Goal: Information Seeking & Learning: Learn about a topic

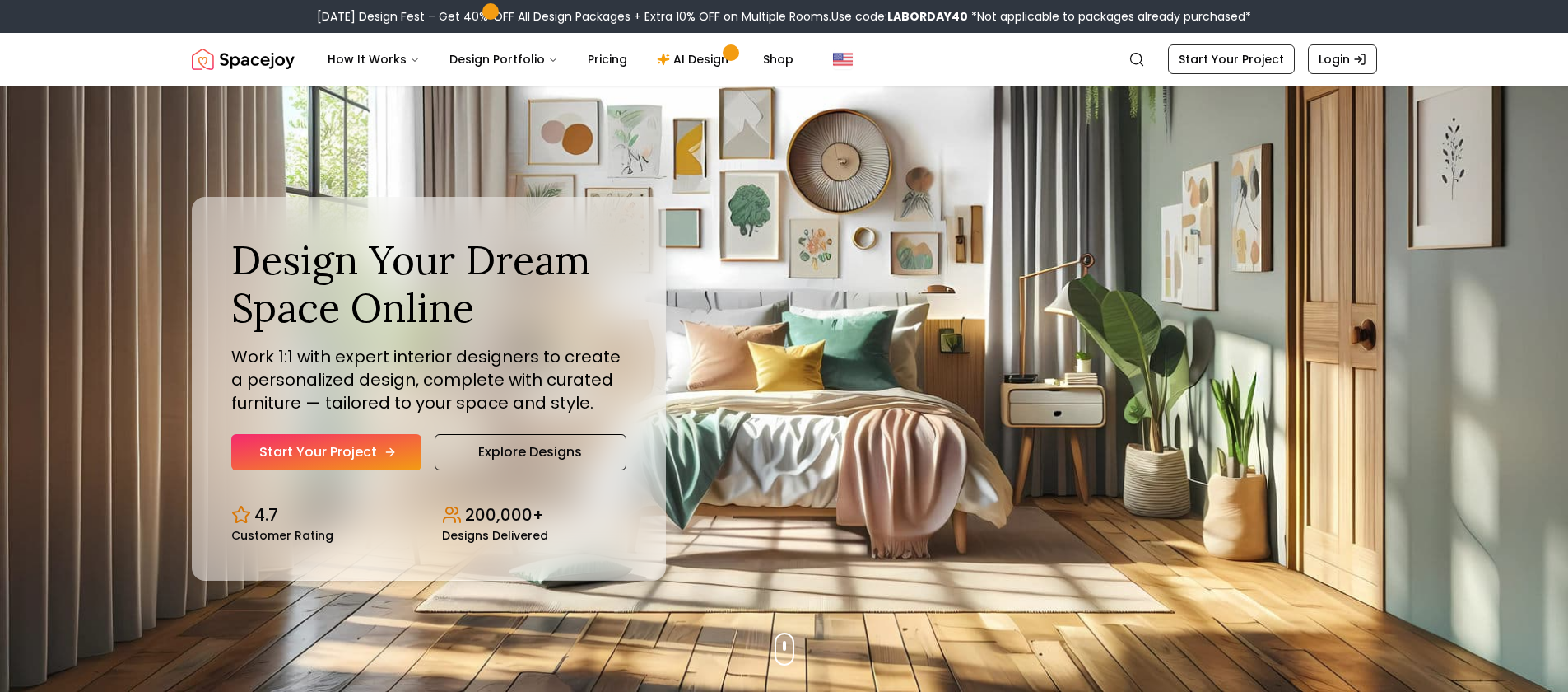
click at [319, 454] on link "Start Your Project" at bounding box center [326, 452] width 190 height 36
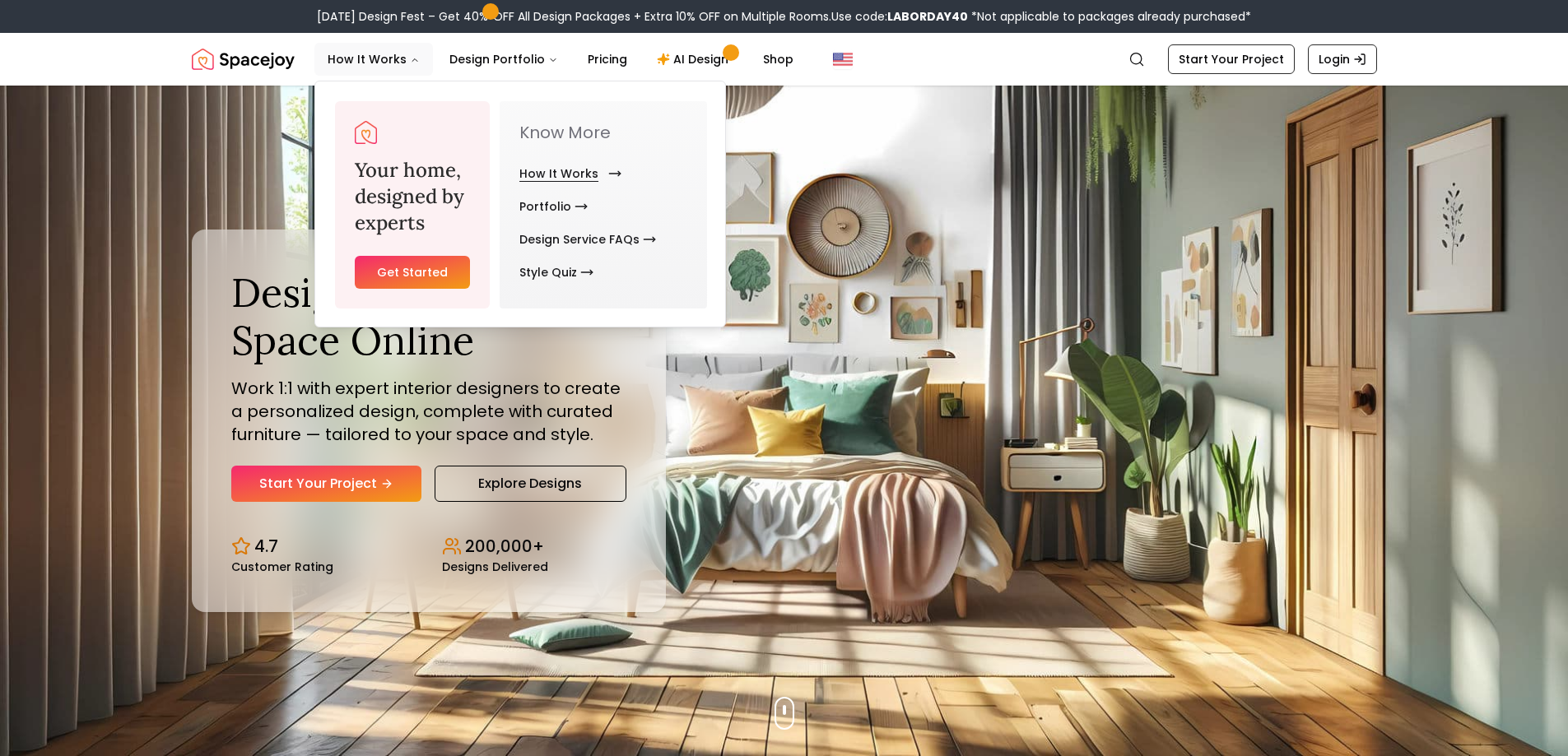
click at [575, 178] on link "How It Works" at bounding box center [567, 174] width 96 height 33
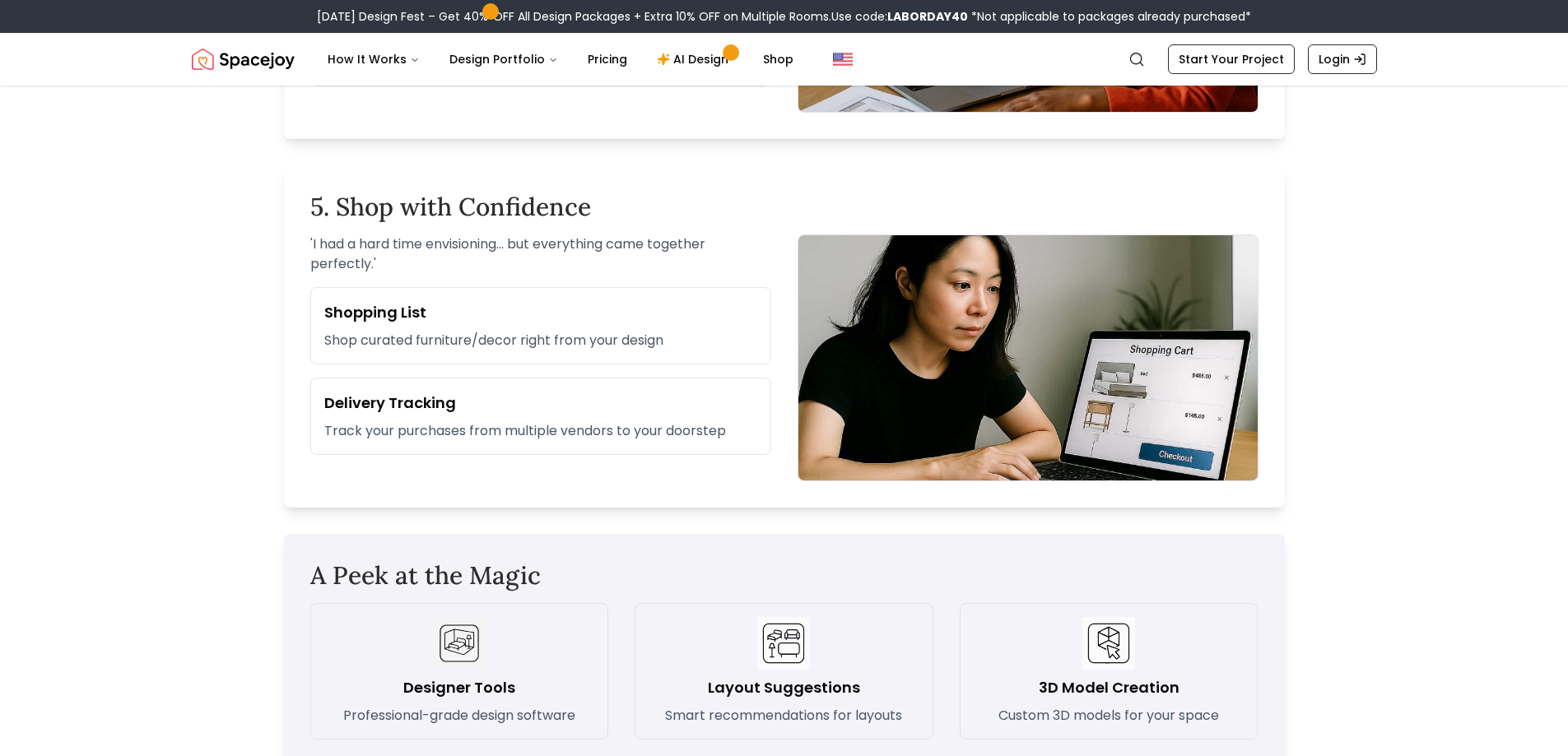
scroll to position [2135, 0]
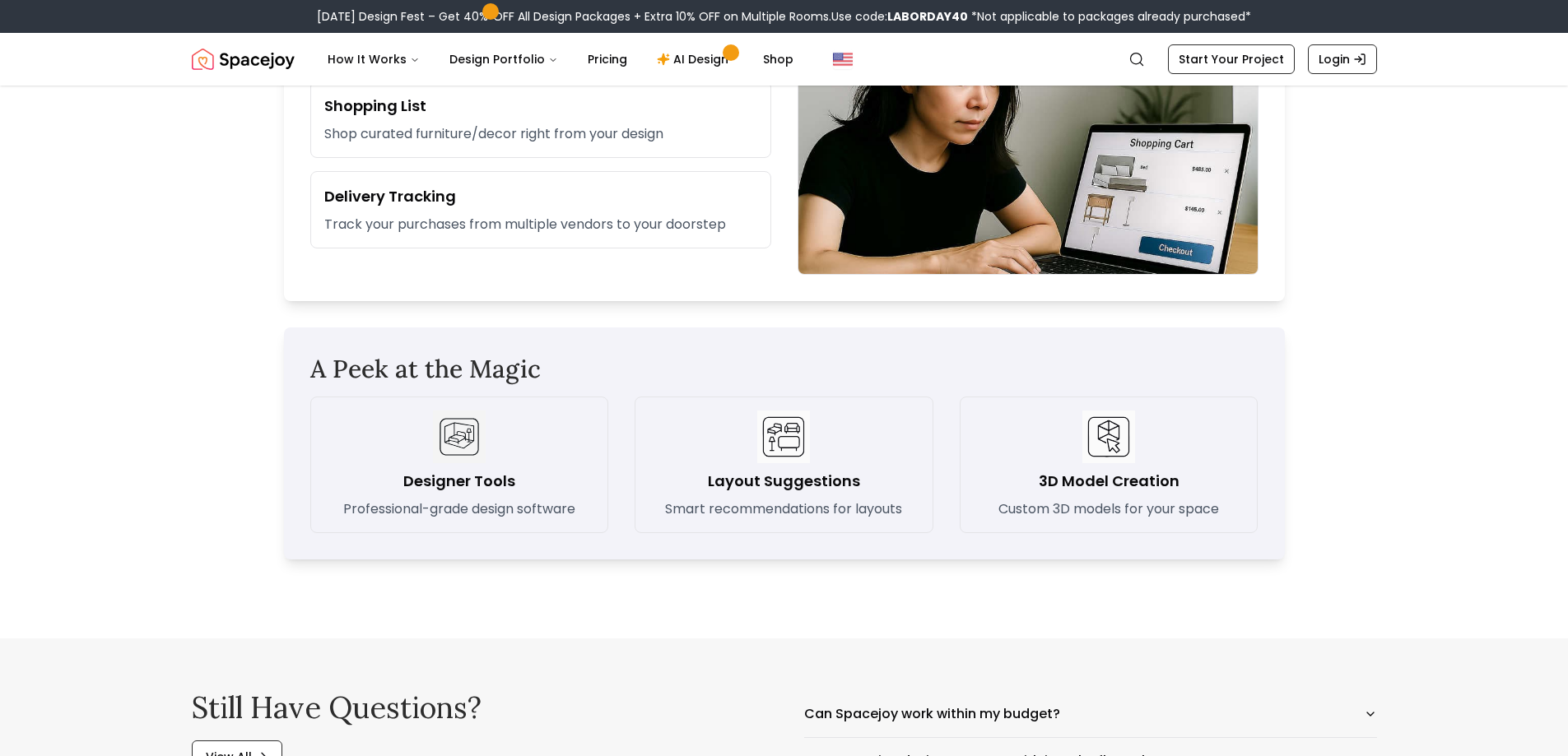
click at [468, 445] on img at bounding box center [460, 437] width 53 height 53
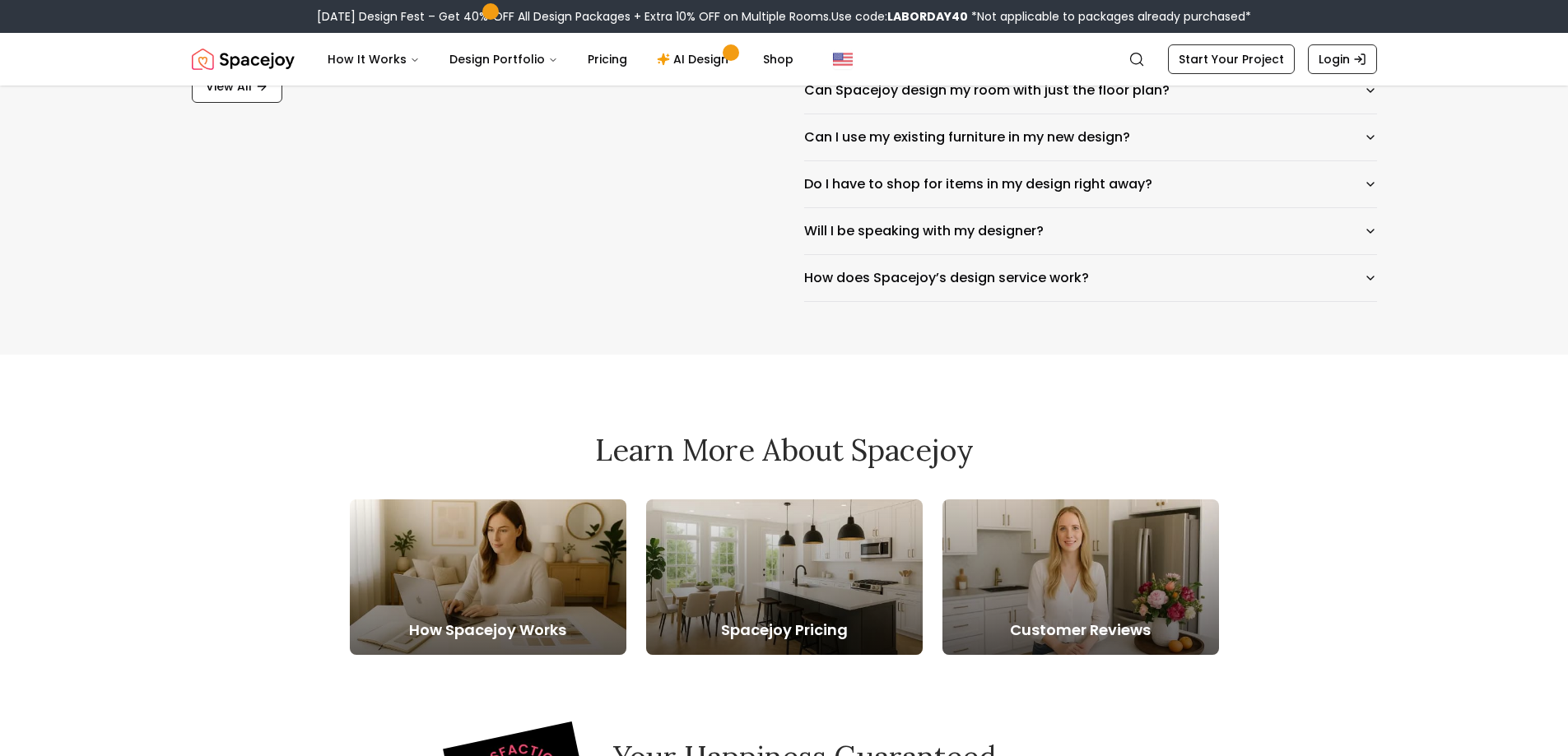
scroll to position [2838, 0]
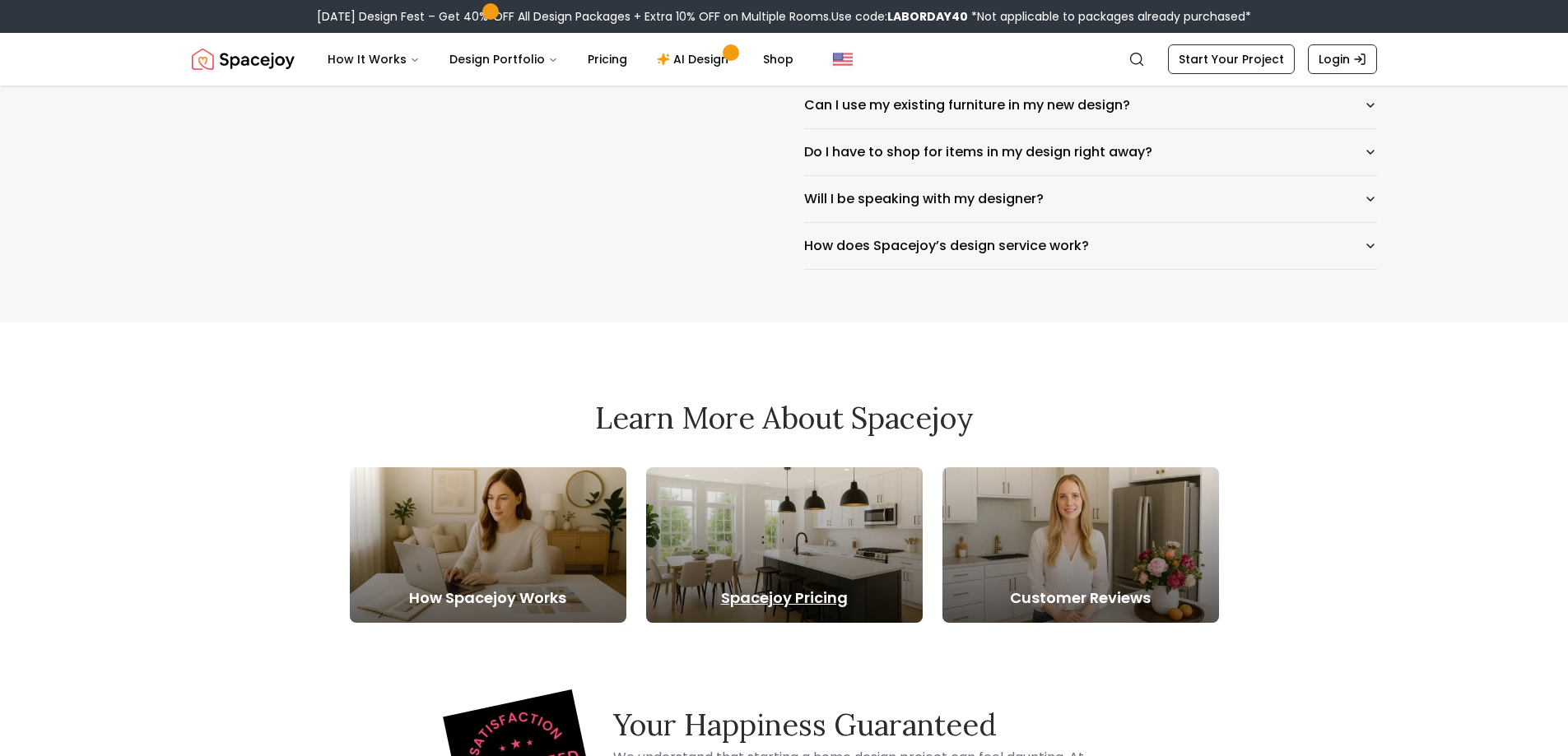
click at [728, 561] on div at bounding box center [785, 545] width 277 height 156
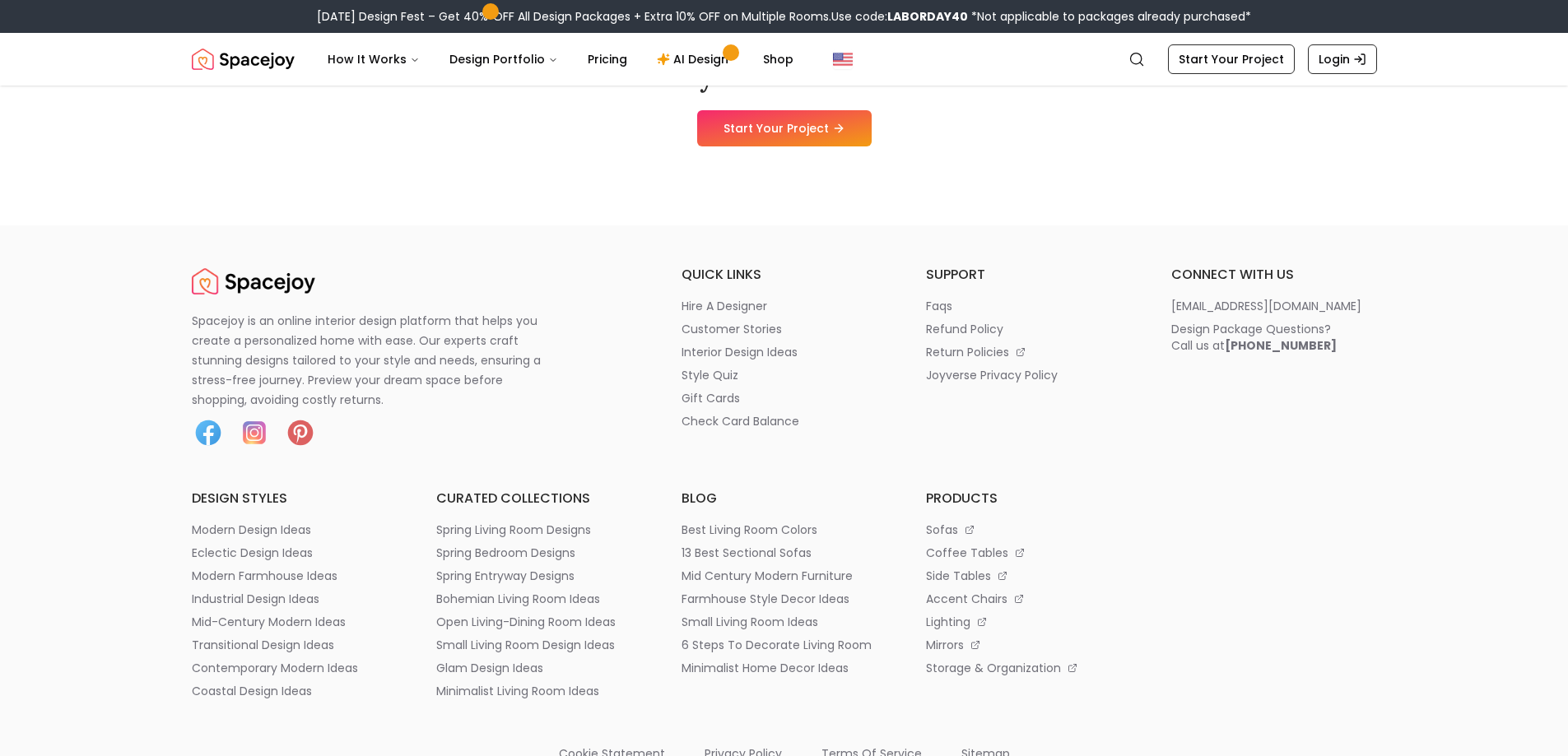
scroll to position [1905, 0]
click at [259, 645] on p "transitional design ideas" at bounding box center [263, 644] width 142 height 16
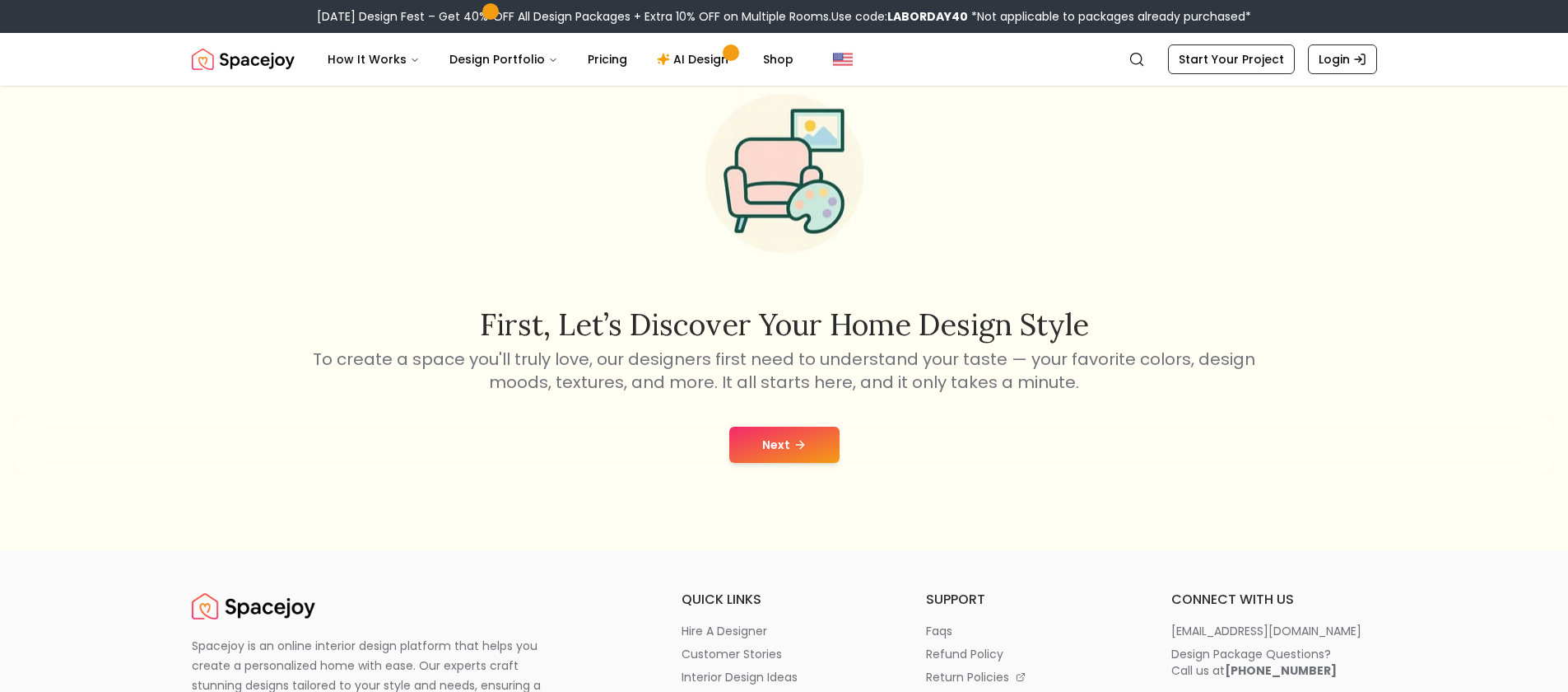
scroll to position [81, 0]
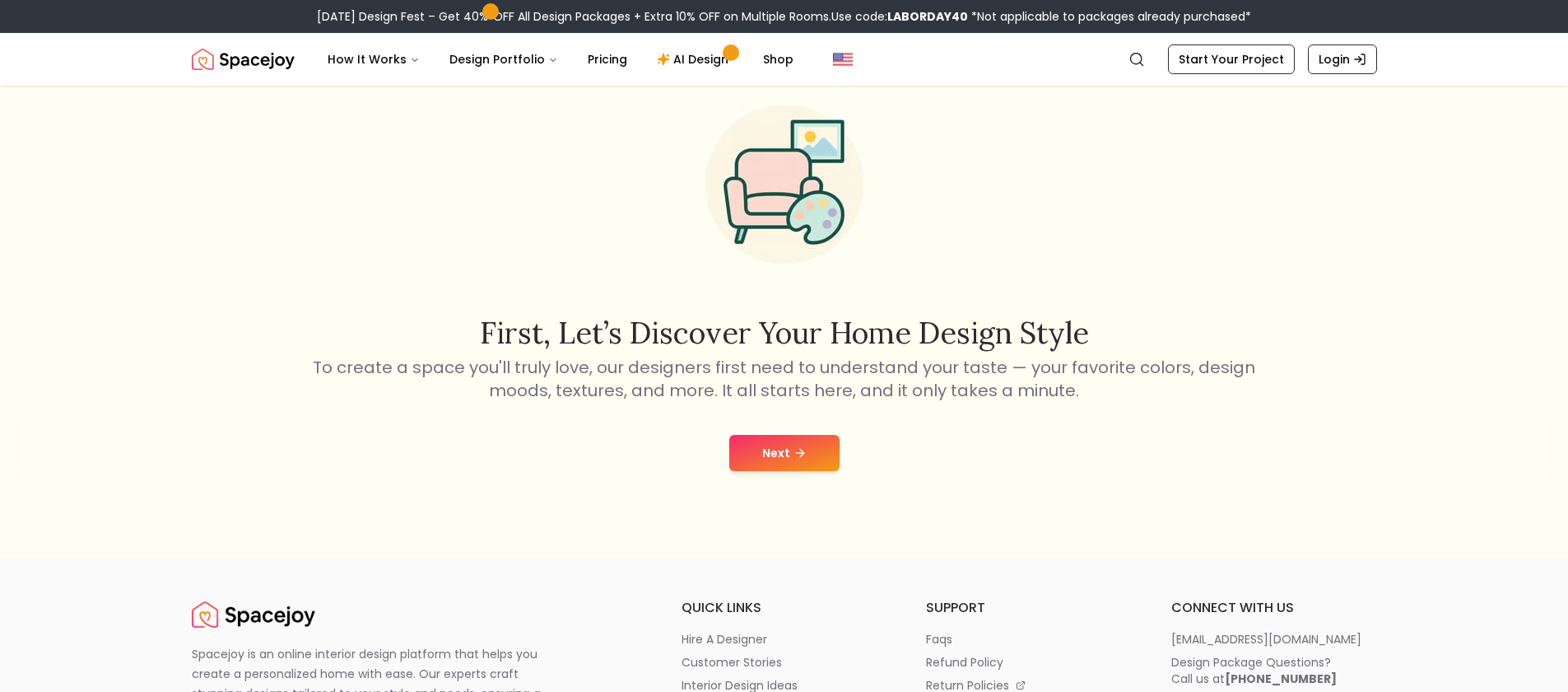
click at [804, 454] on icon at bounding box center [800, 453] width 13 height 13
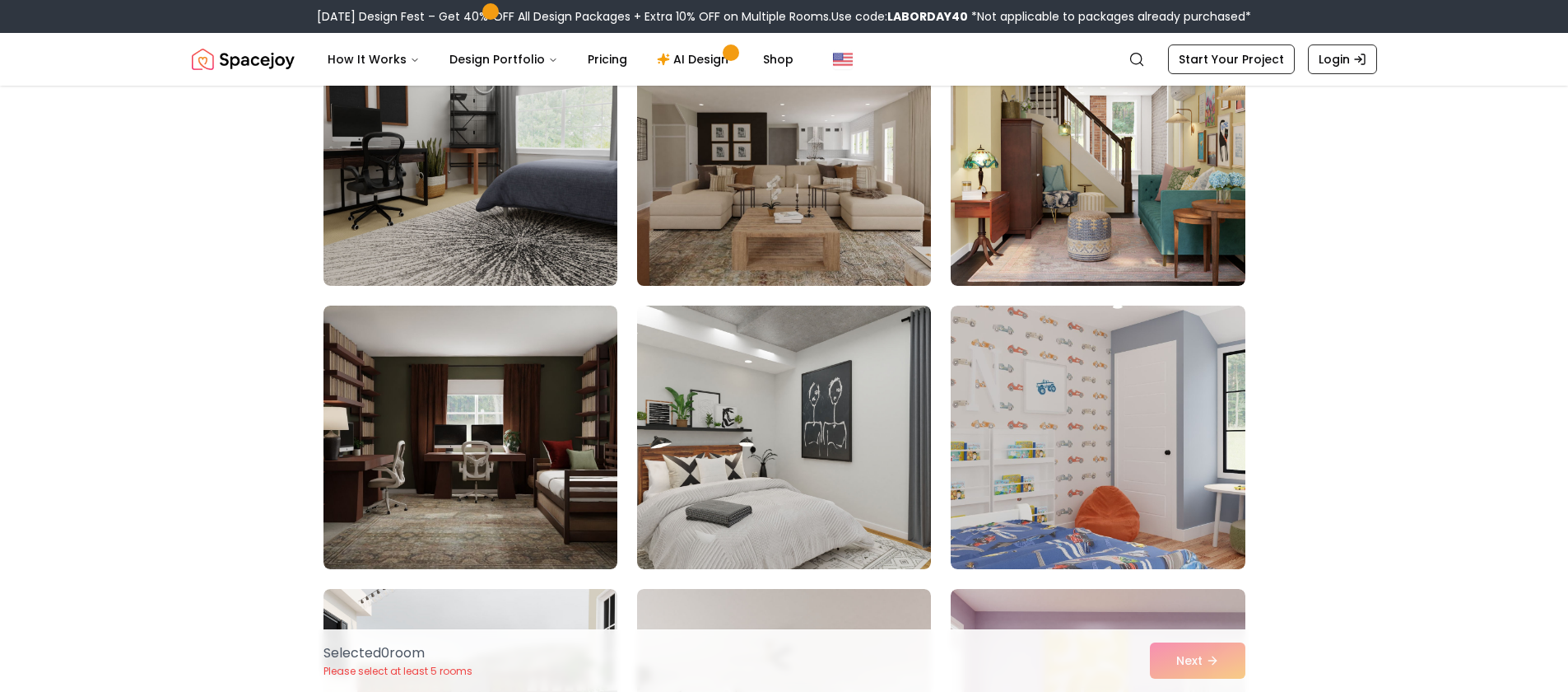
scroll to position [2186, 0]
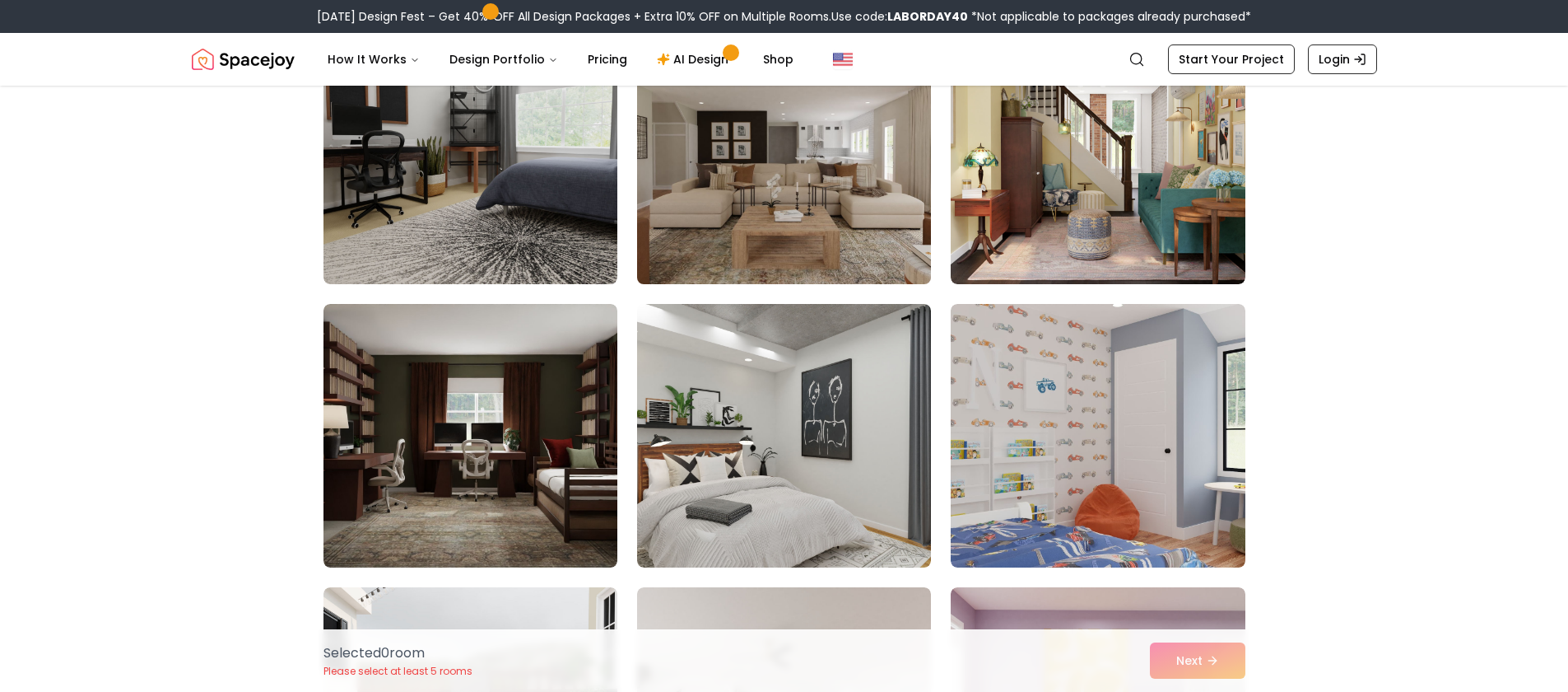
click at [831, 194] on img at bounding box center [784, 152] width 309 height 277
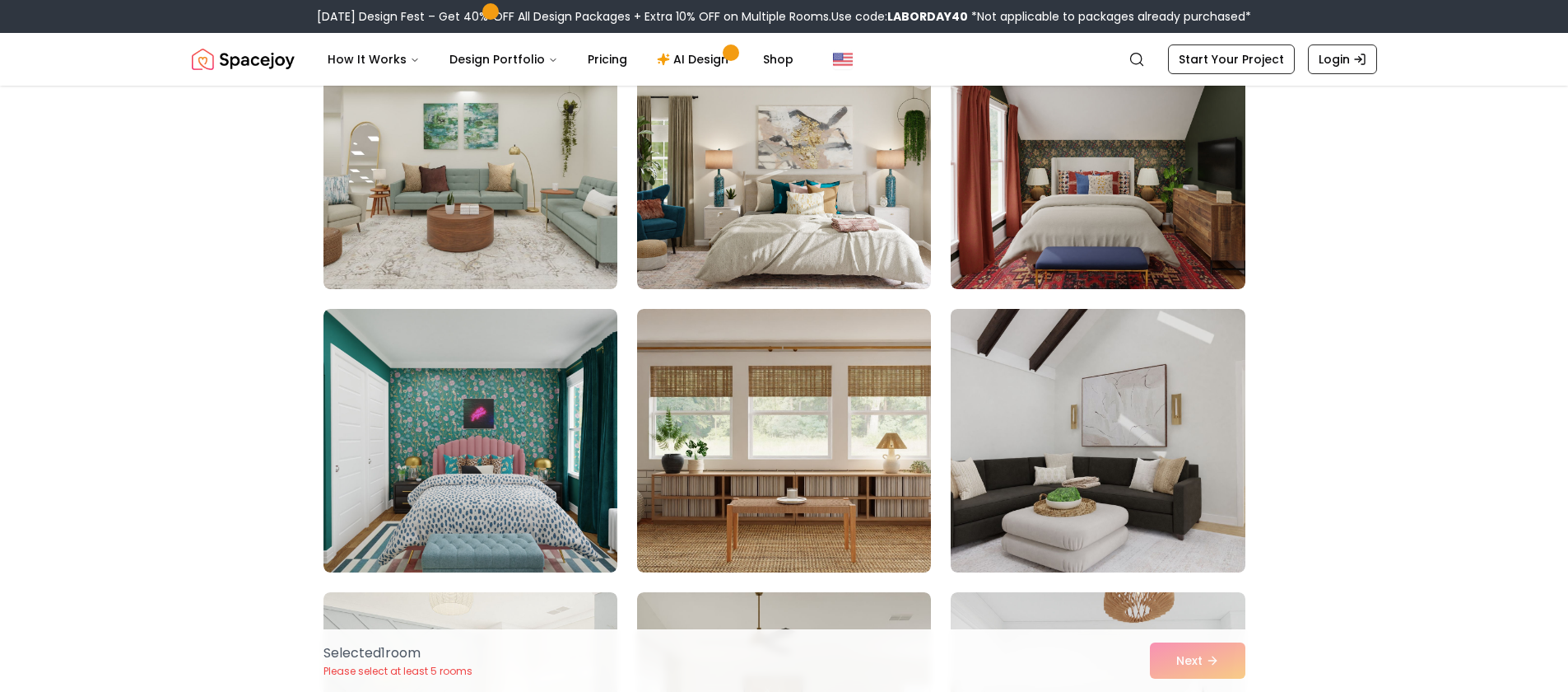
scroll to position [0, 0]
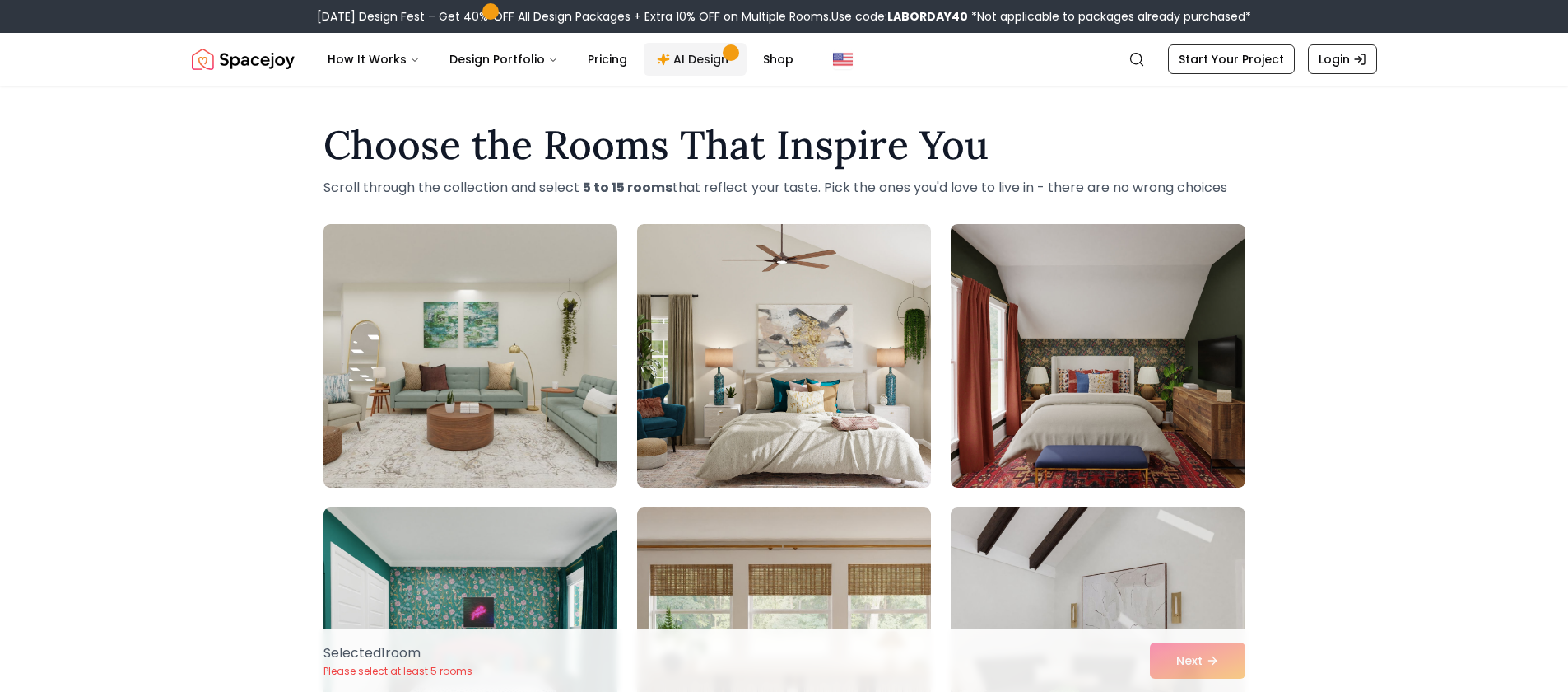
click at [693, 58] on link "AI Design" at bounding box center [695, 59] width 103 height 33
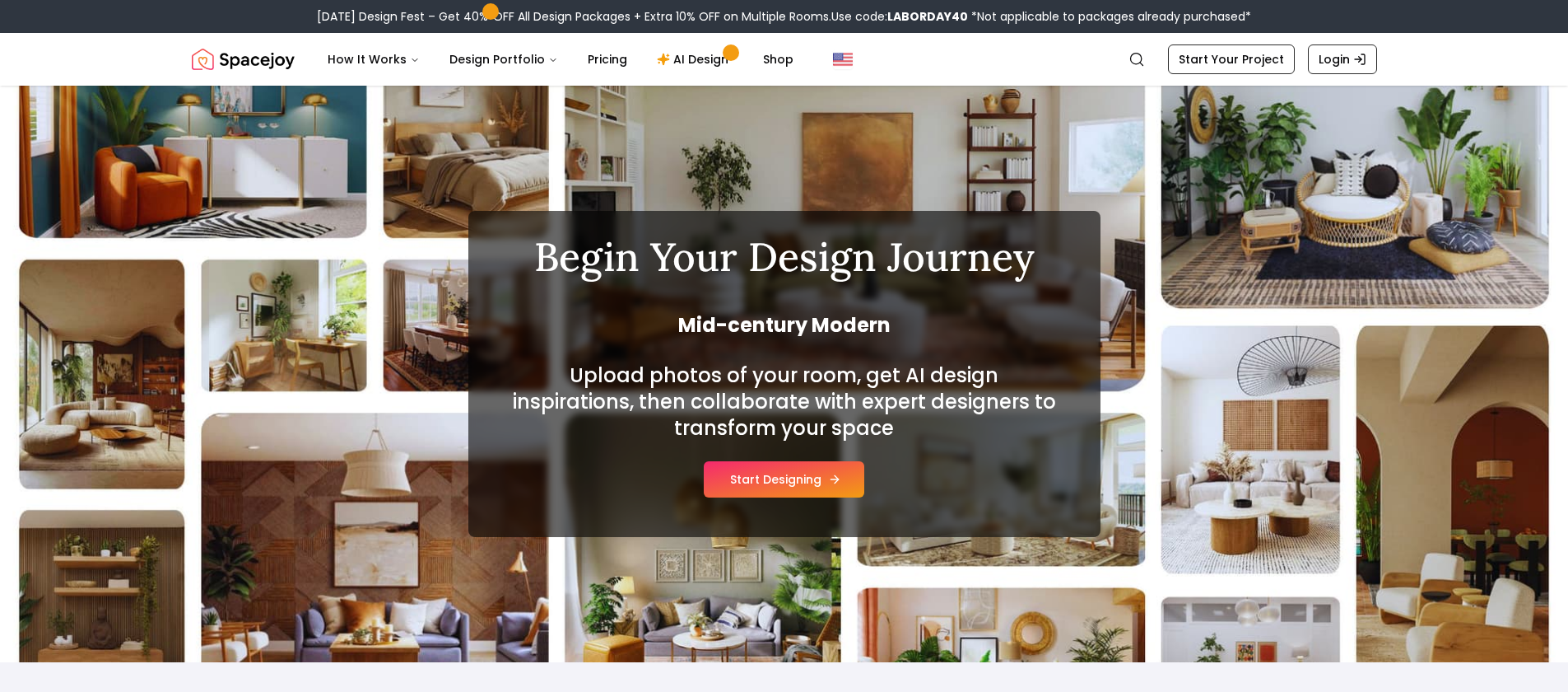
click at [784, 482] on button "Start Designing" at bounding box center [784, 479] width 161 height 36
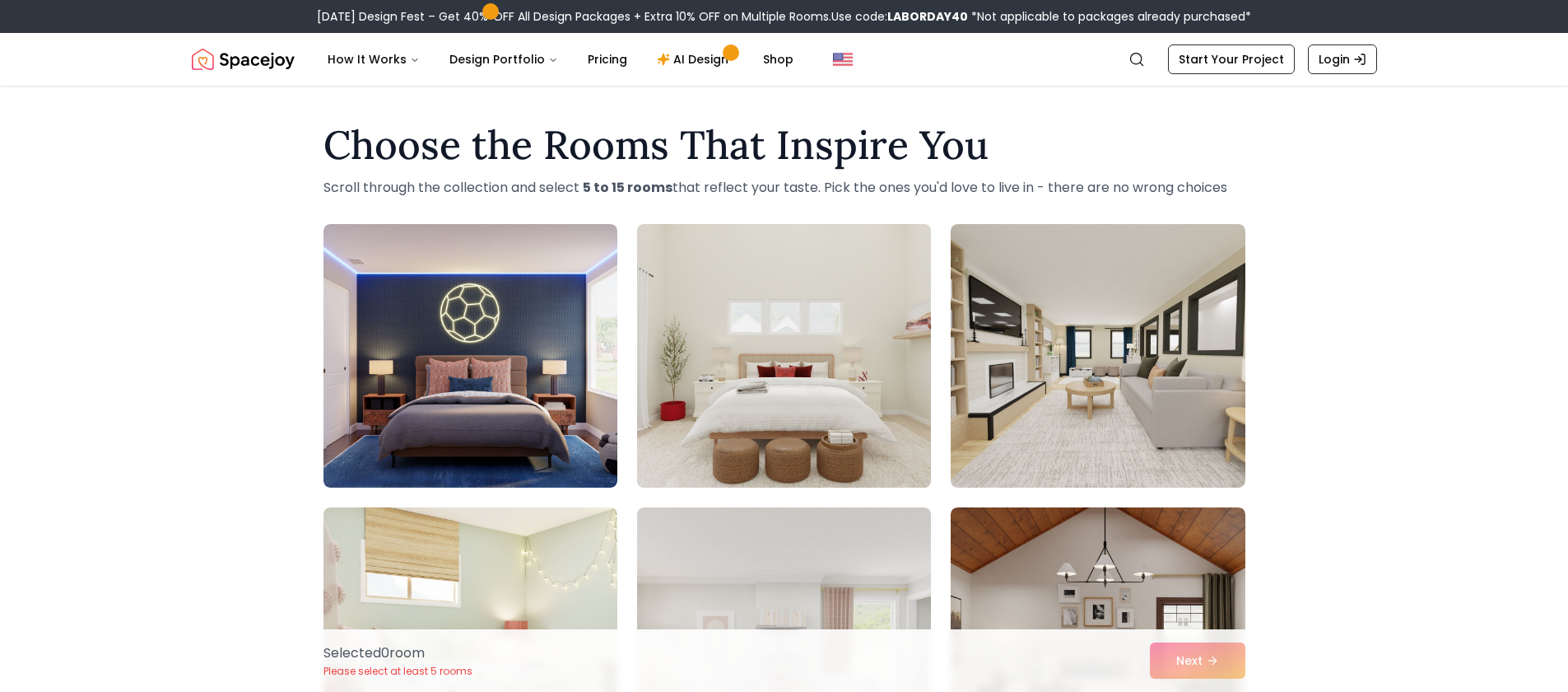
click at [833, 390] on img at bounding box center [784, 356] width 309 height 277
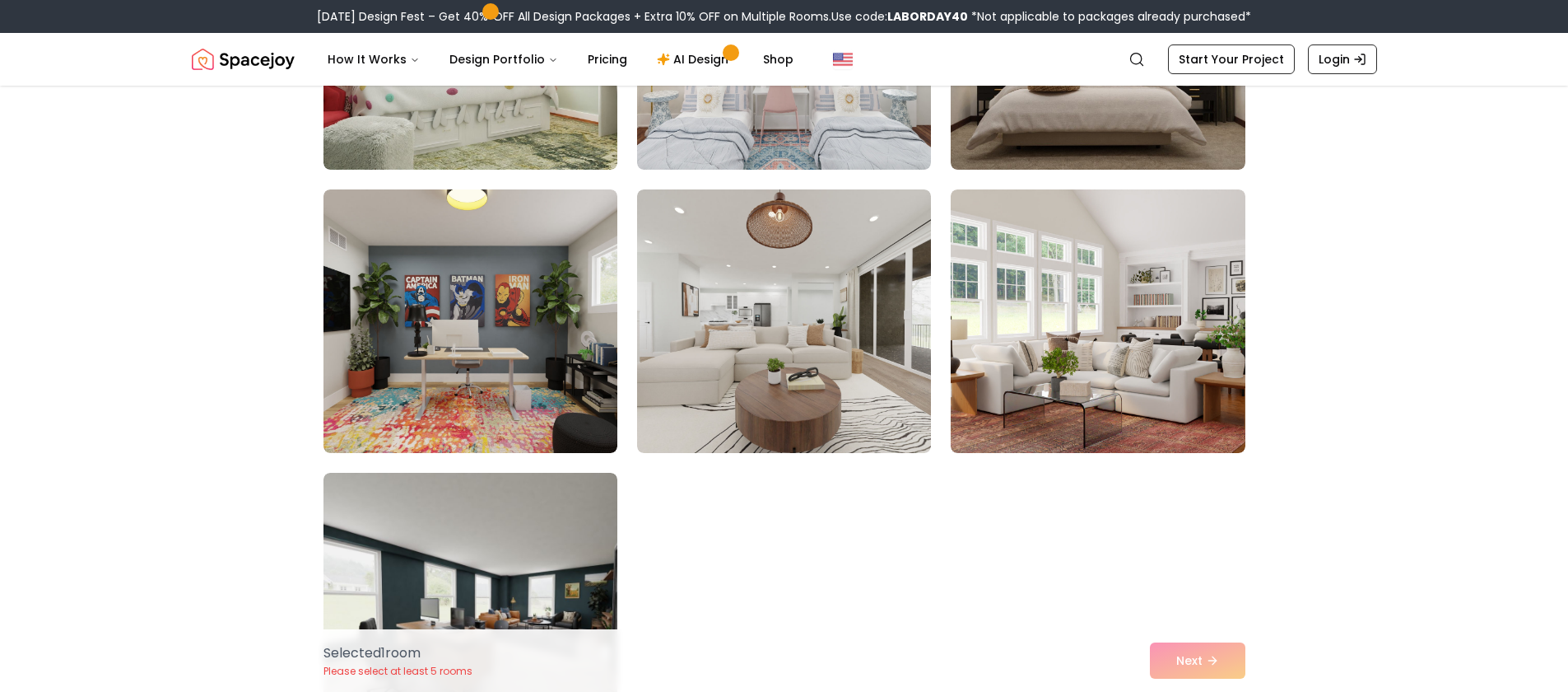
scroll to position [634, 0]
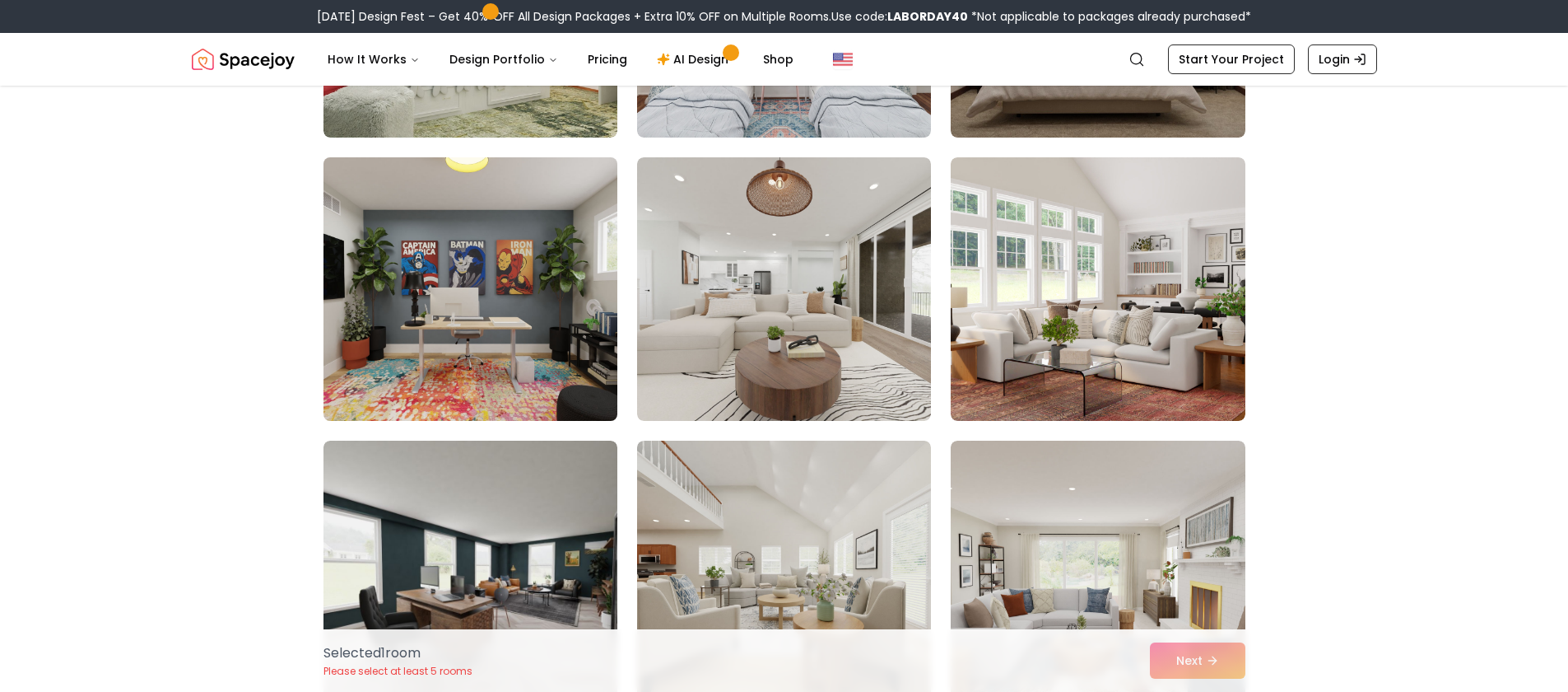
click at [441, 285] on img at bounding box center [470, 289] width 309 height 277
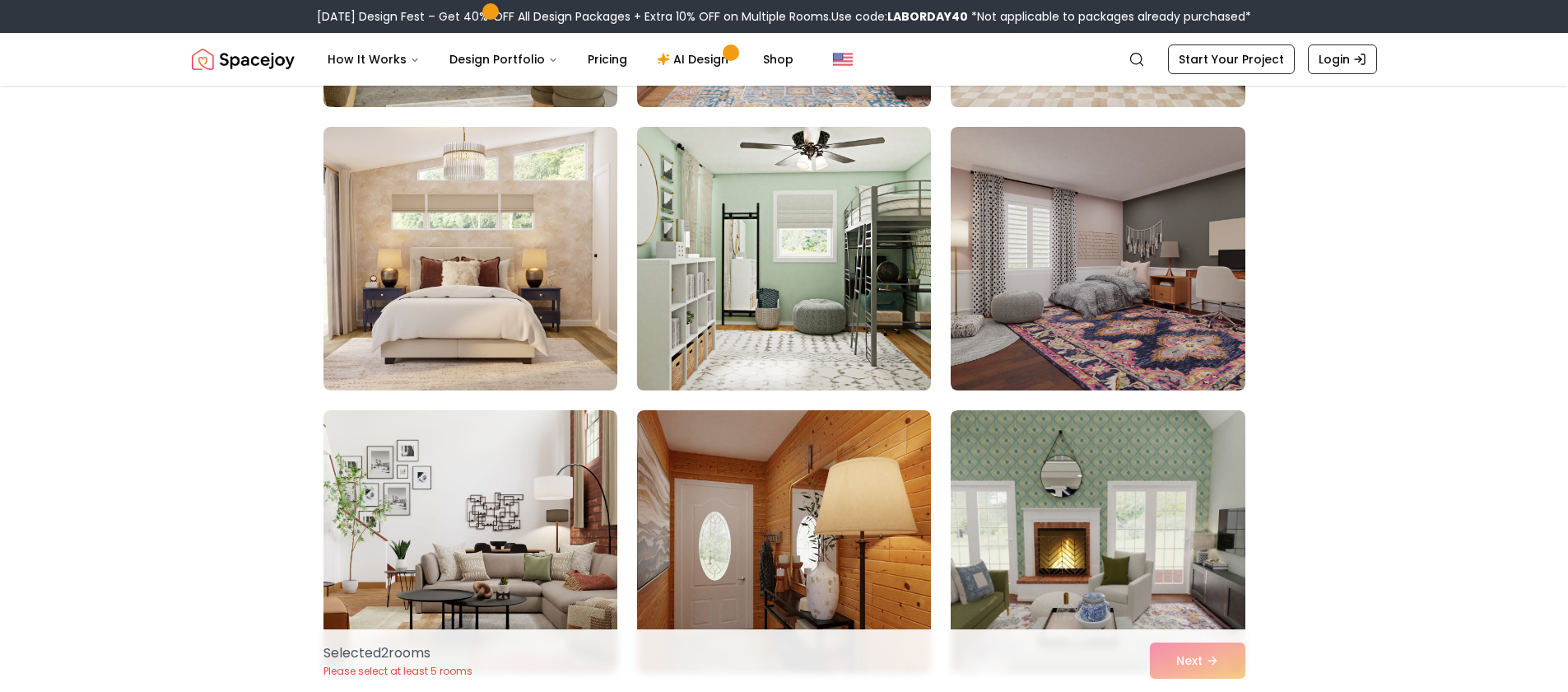
scroll to position [1517, 0]
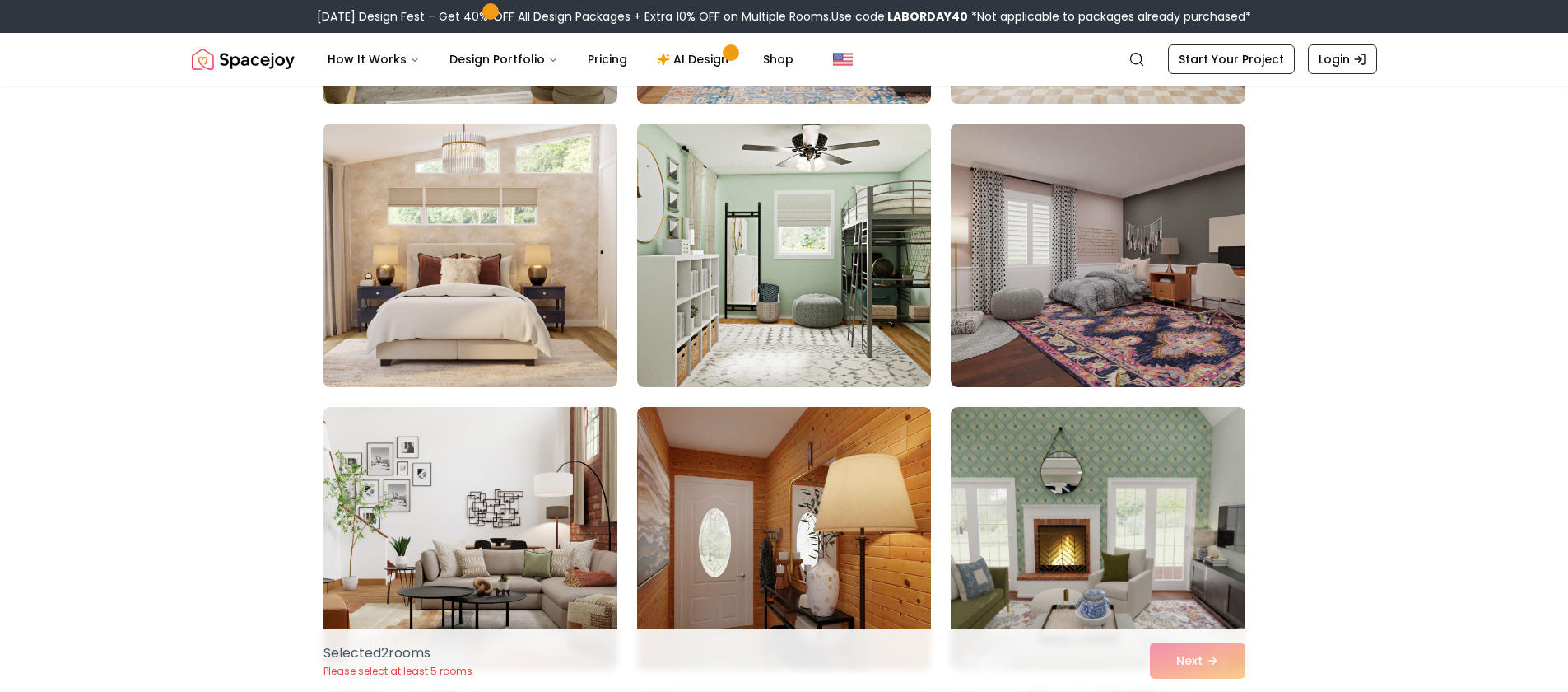
click at [506, 266] on img at bounding box center [470, 255] width 309 height 277
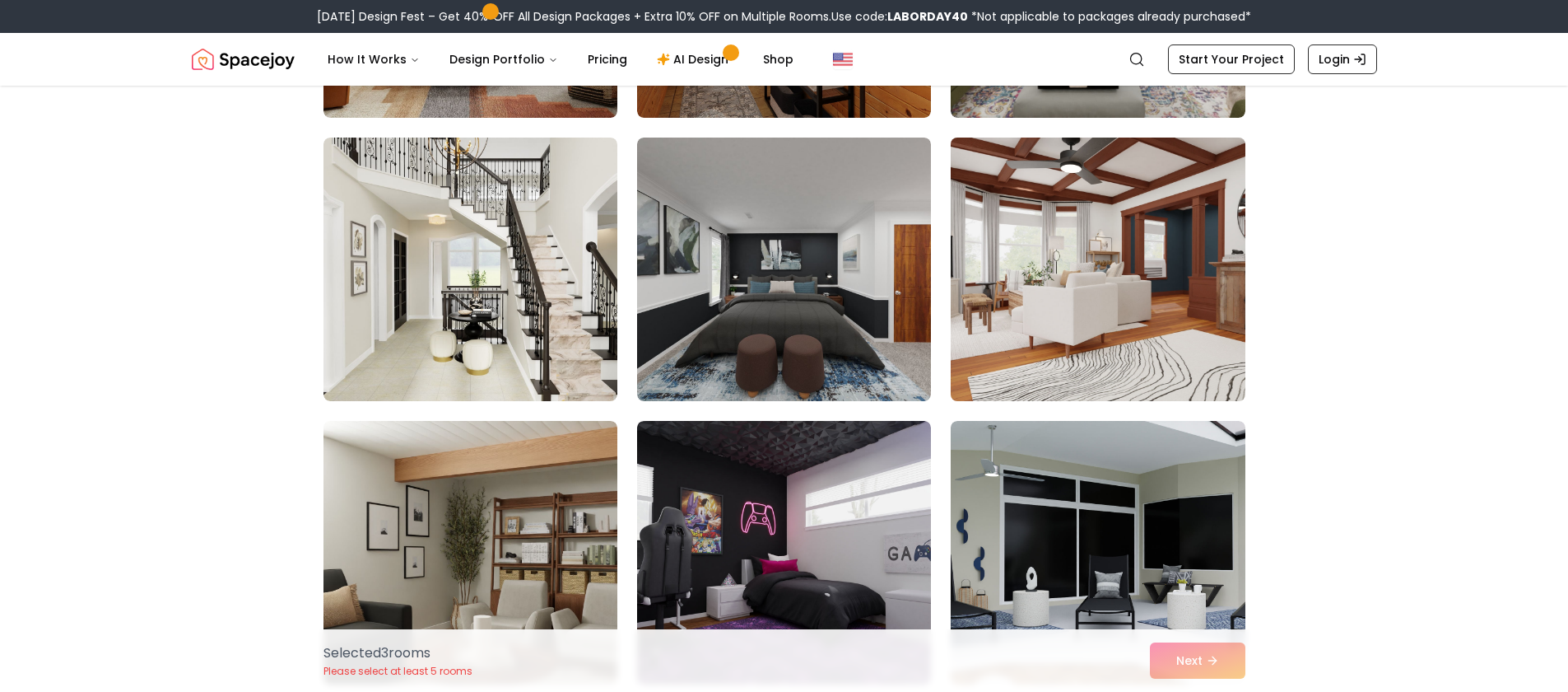
scroll to position [2073, 0]
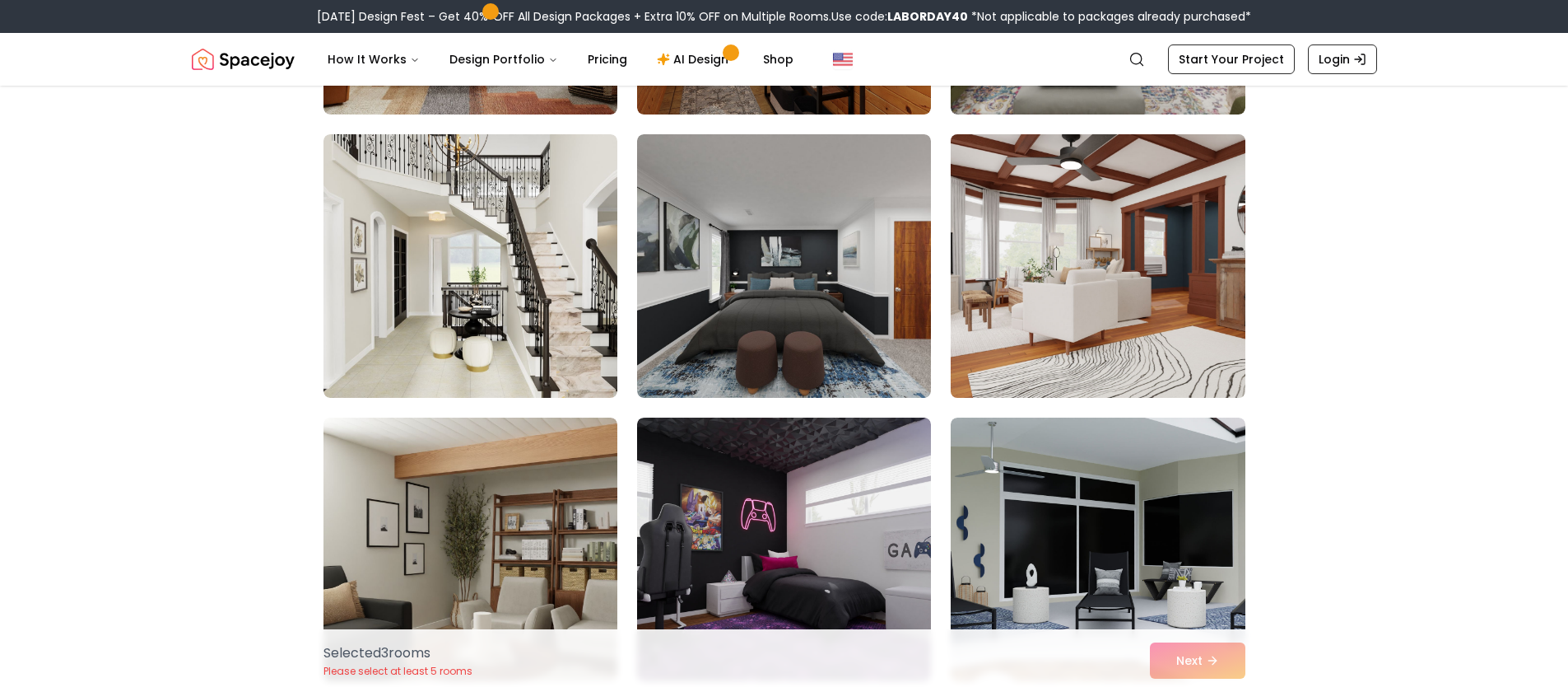
click at [1057, 297] on img at bounding box center [1097, 266] width 309 height 277
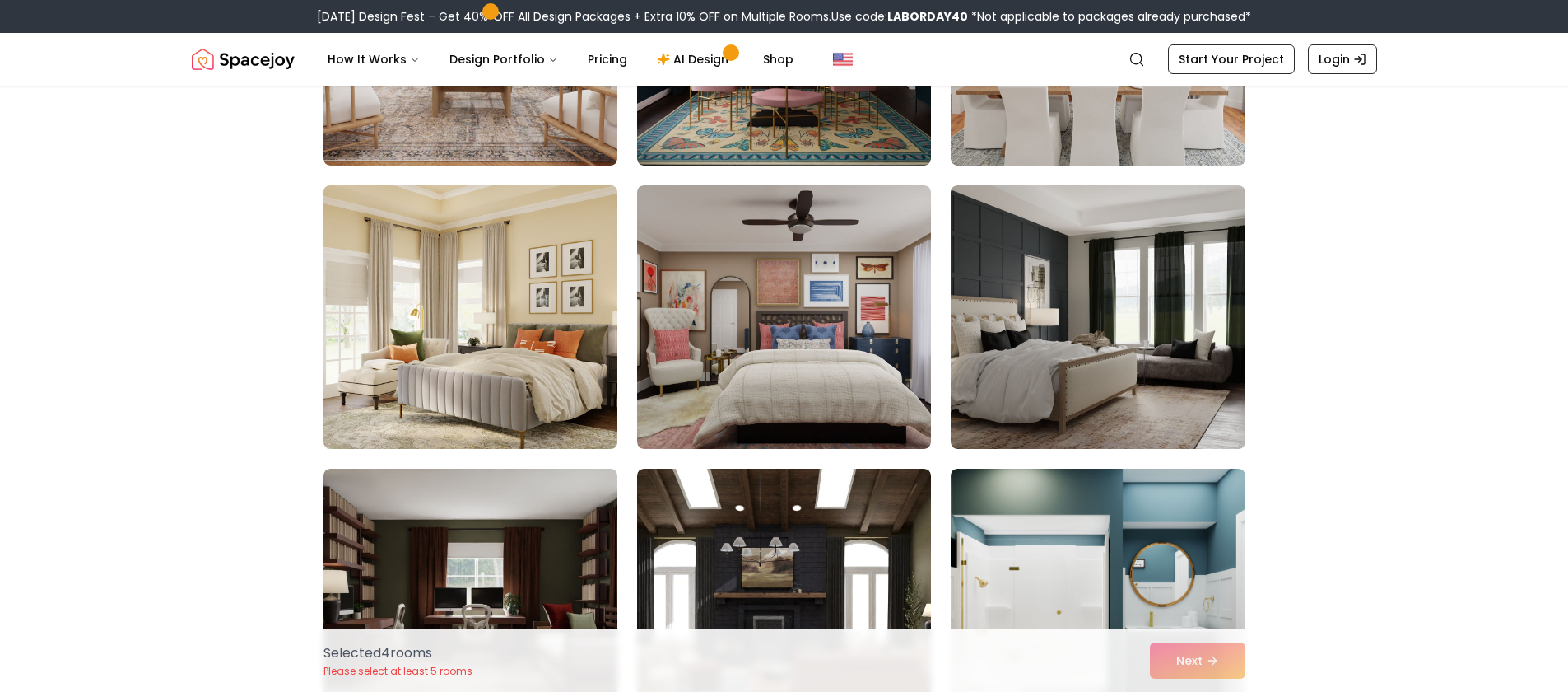
scroll to position [3156, 0]
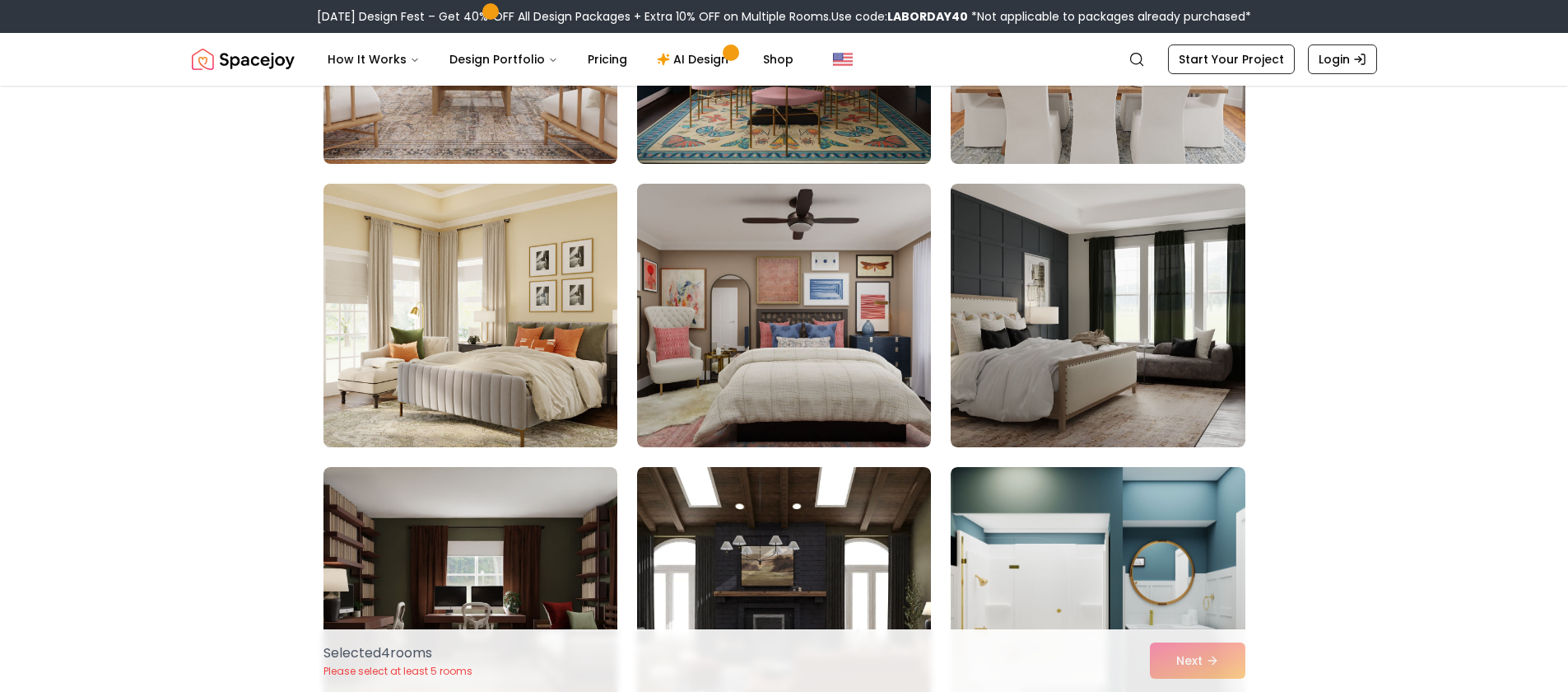
click at [519, 378] on img at bounding box center [470, 316] width 309 height 277
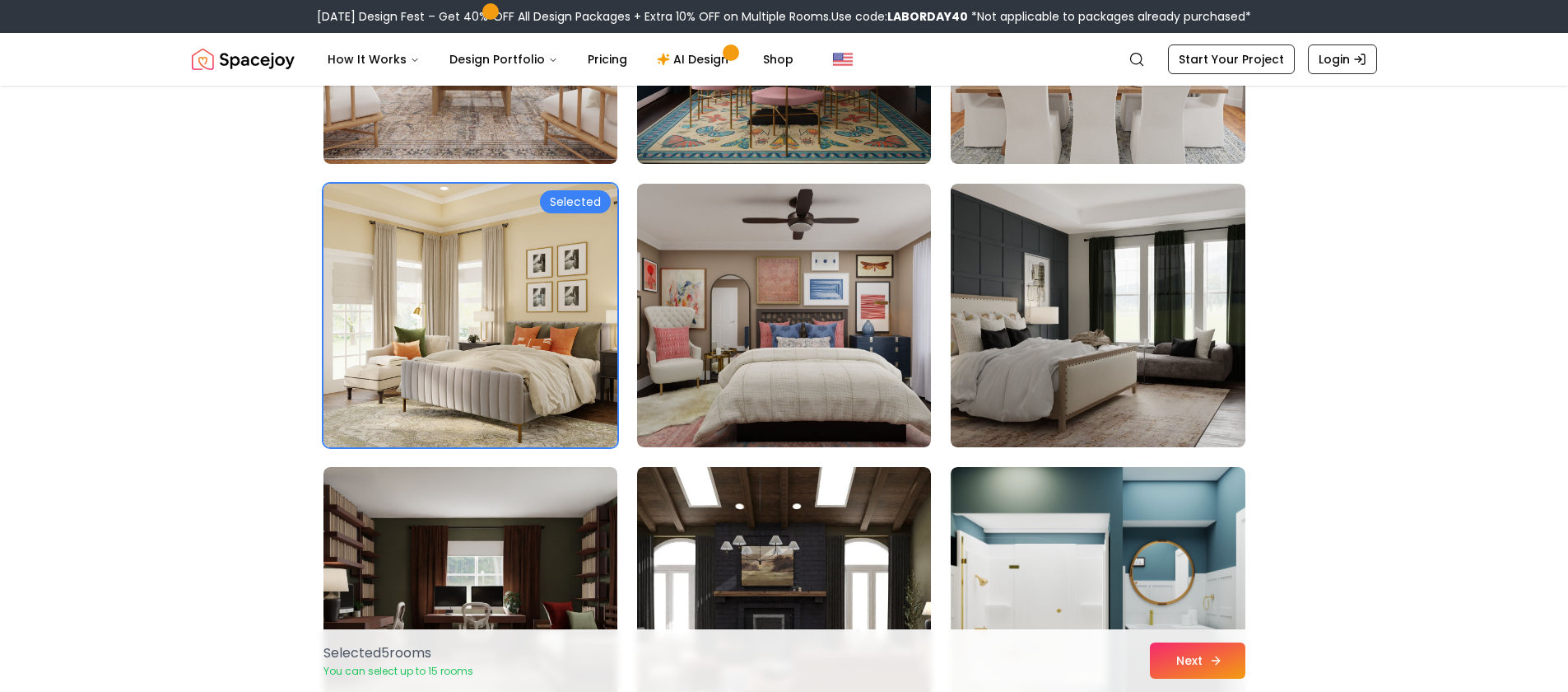
scroll to position [3210, 0]
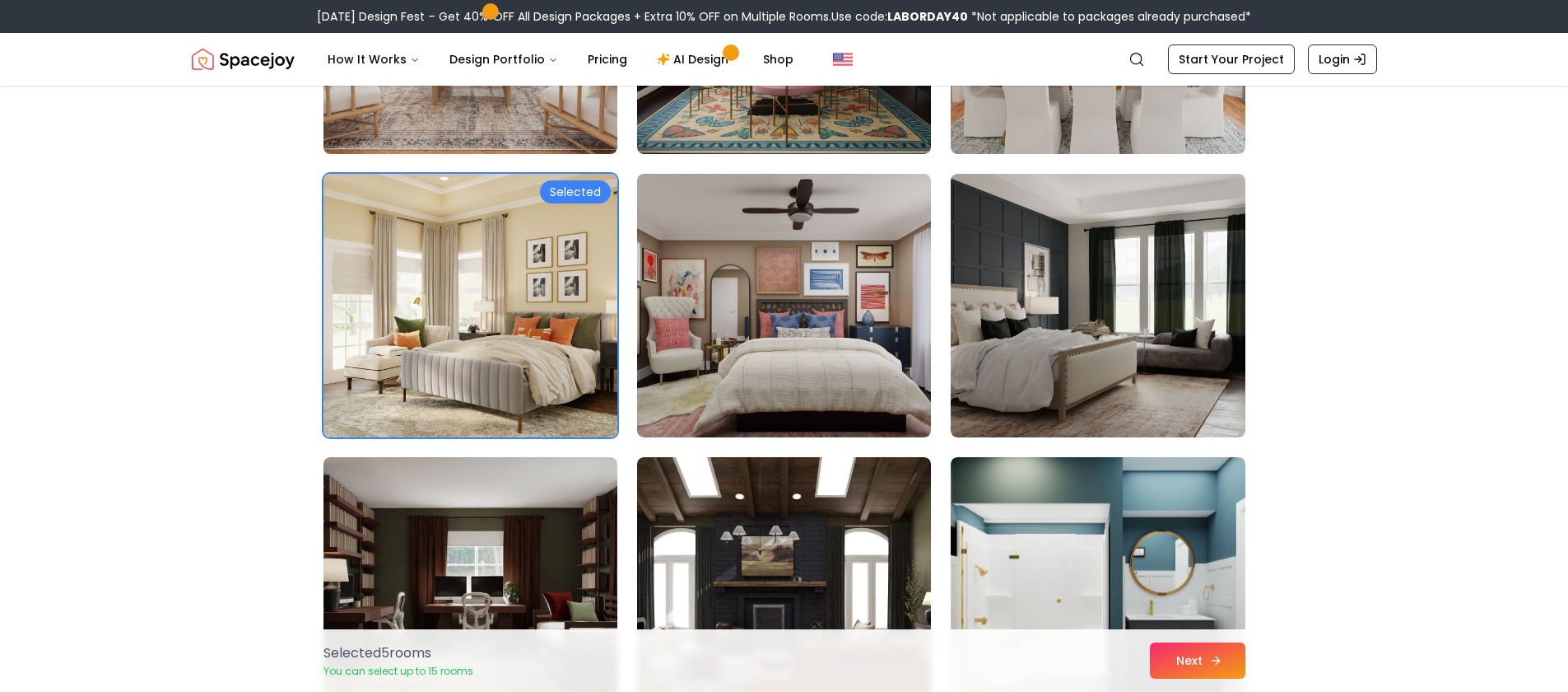
click at [1175, 652] on button "Next" at bounding box center [1197, 661] width 96 height 36
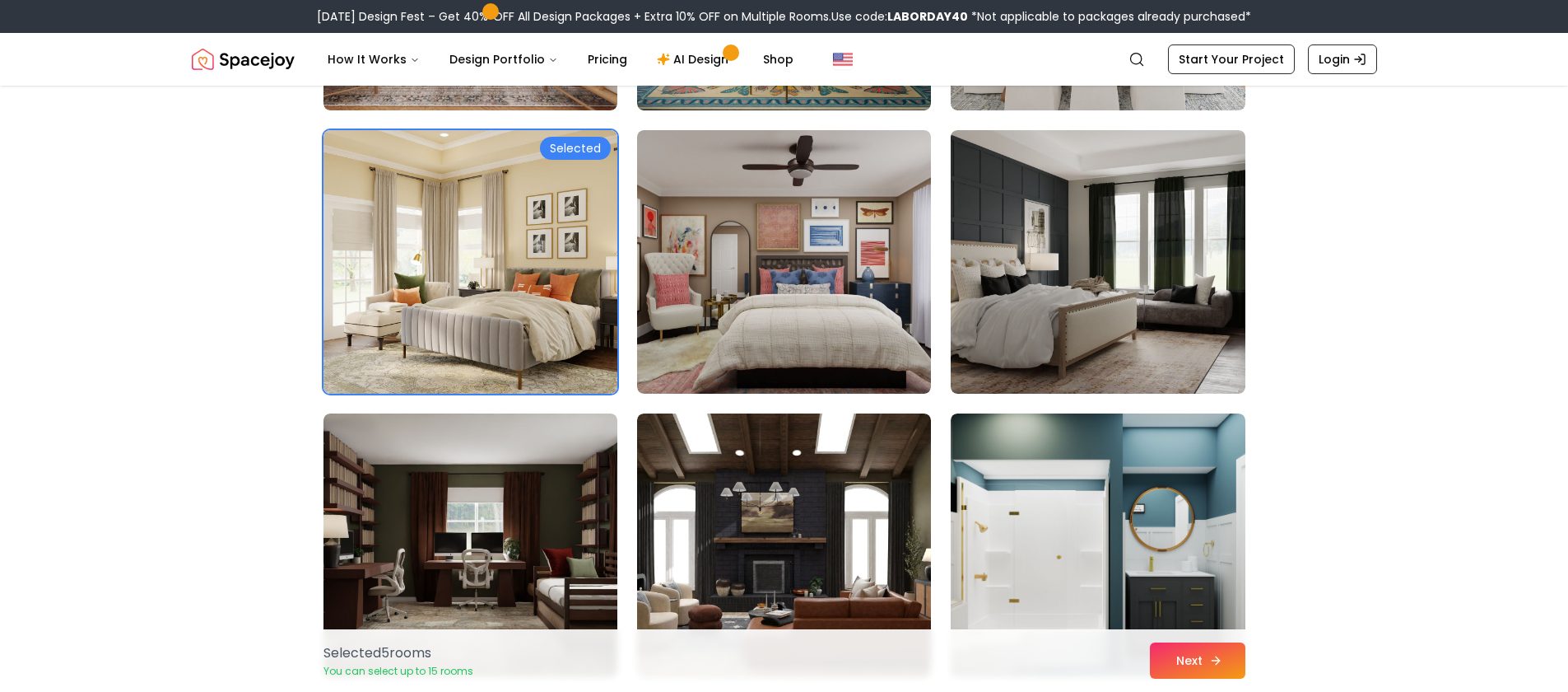
scroll to position [3157, 0]
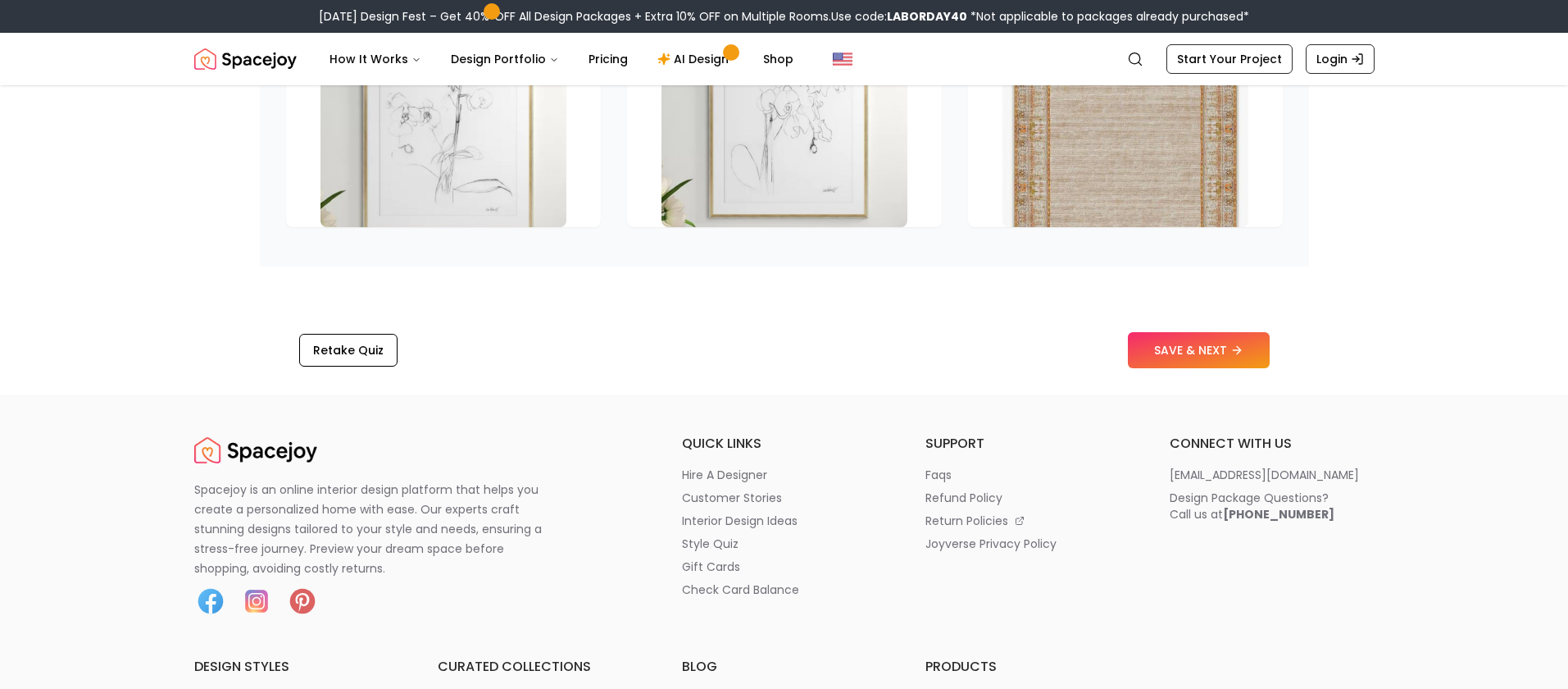
scroll to position [2580, 0]
click at [1200, 348] on button "SAVE & NEXT" at bounding box center [1198, 349] width 142 height 36
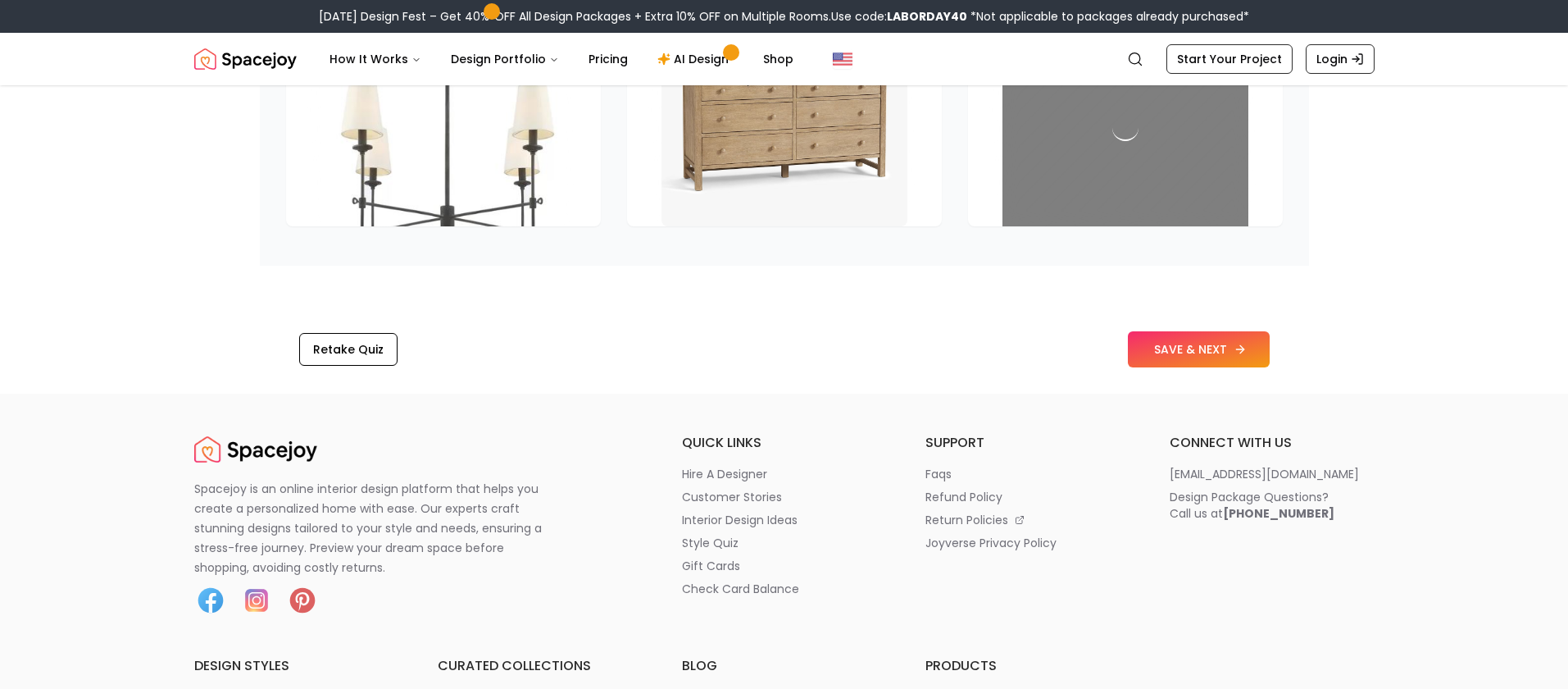
scroll to position [2357, 0]
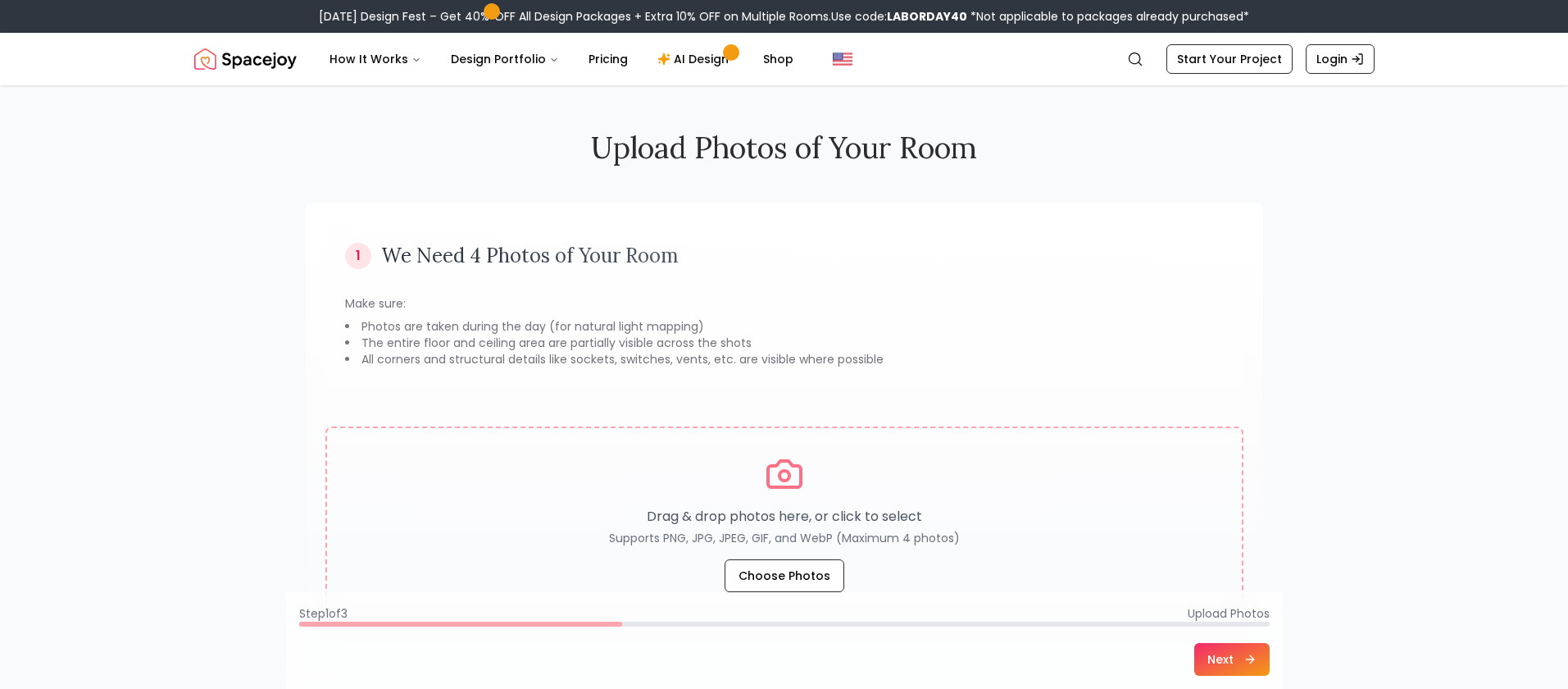
click at [260, 56] on img "Spacejoy" at bounding box center [245, 59] width 103 height 33
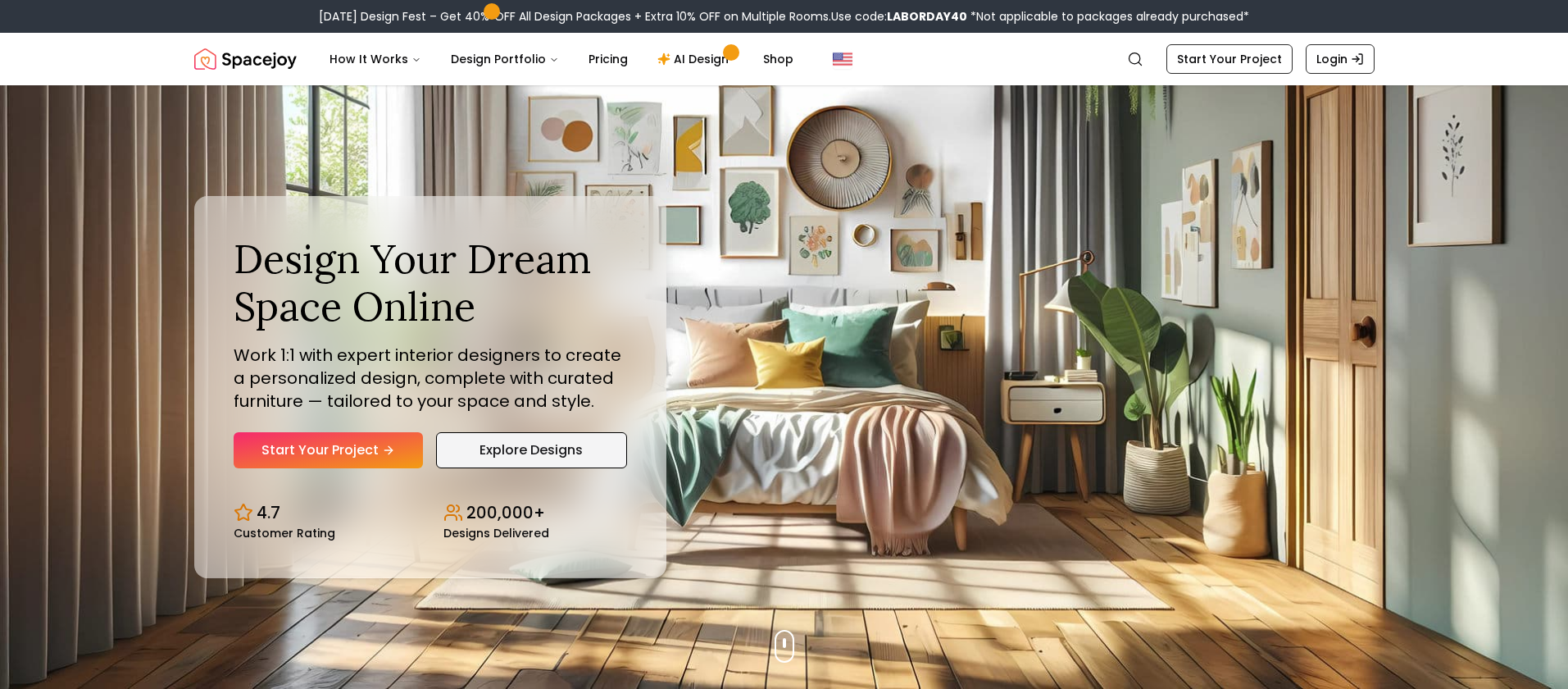
click at [526, 456] on link "Explore Designs" at bounding box center [531, 450] width 191 height 36
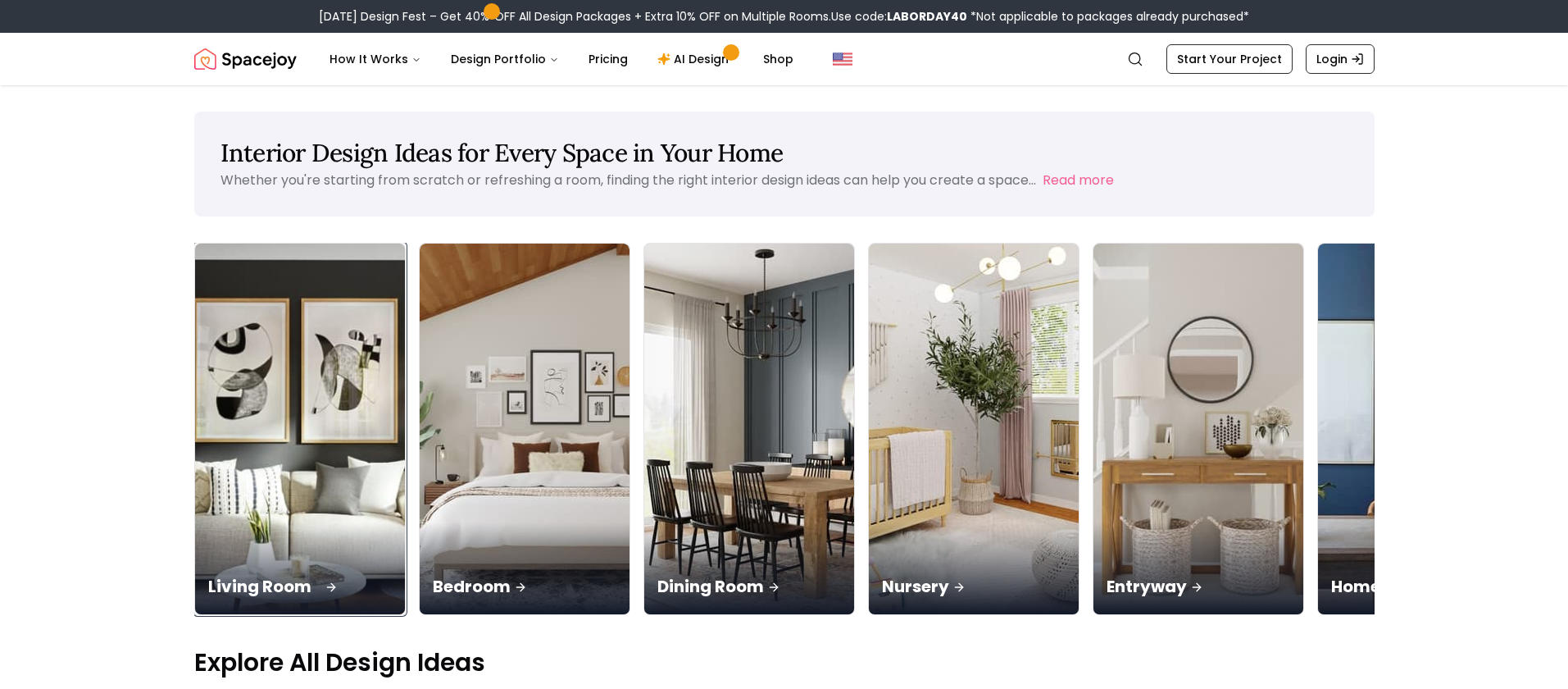
click at [265, 395] on img at bounding box center [299, 429] width 221 height 390
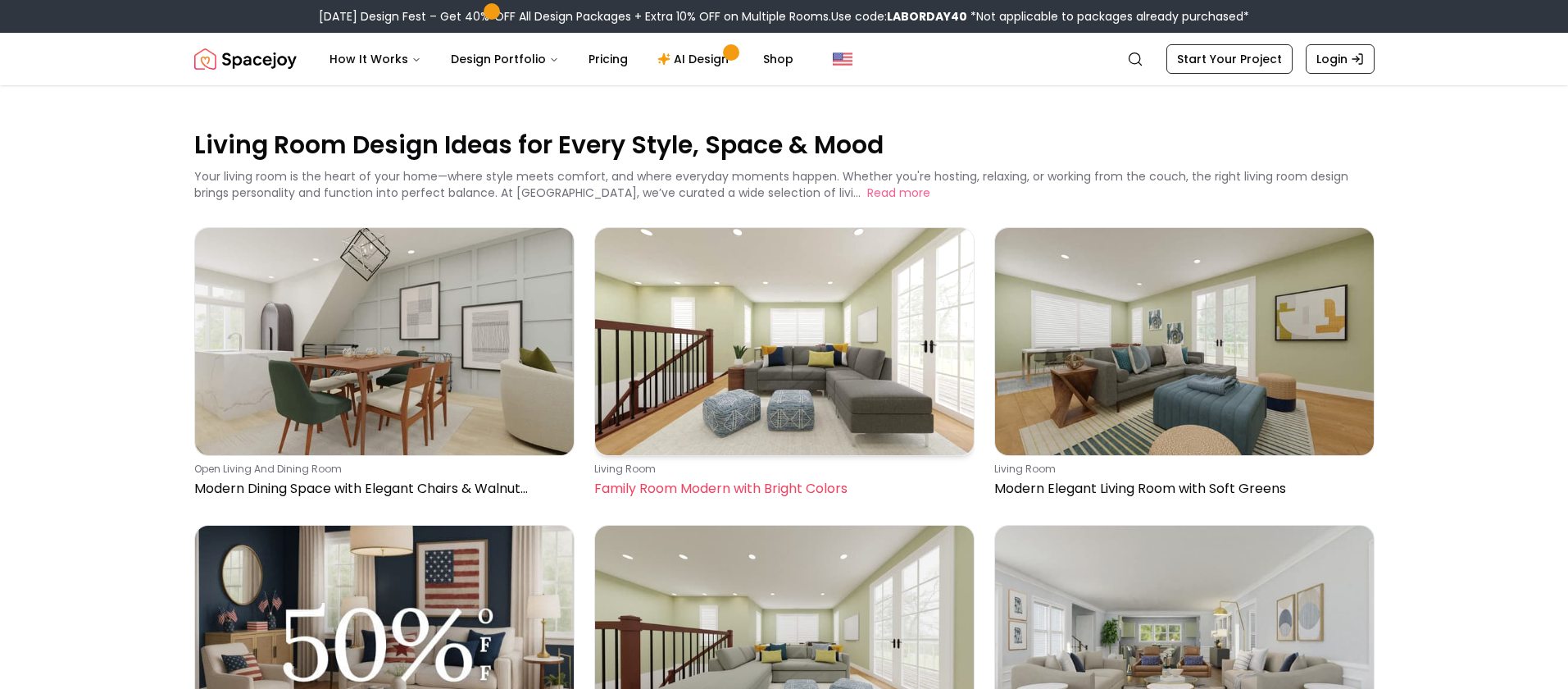
click at [791, 380] on img at bounding box center [785, 341] width 379 height 227
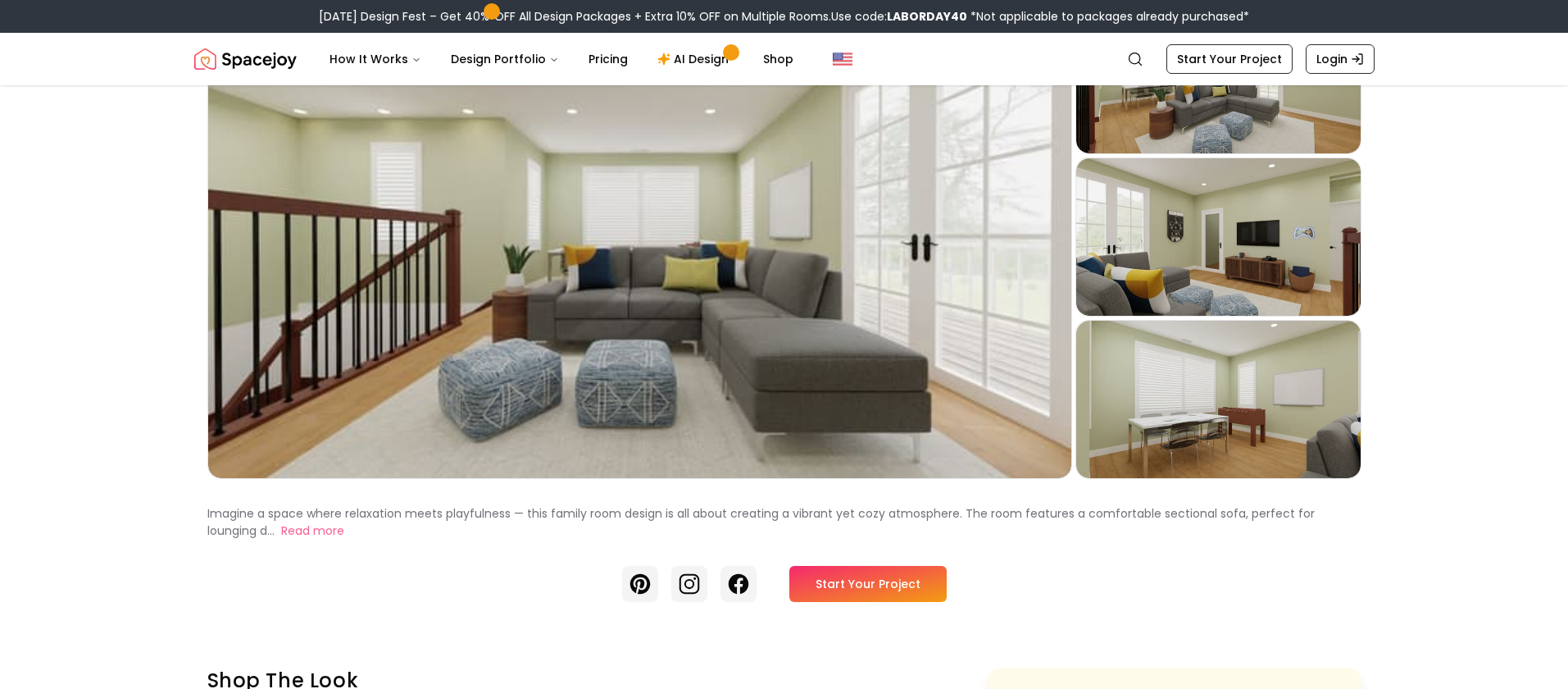
scroll to position [251, 0]
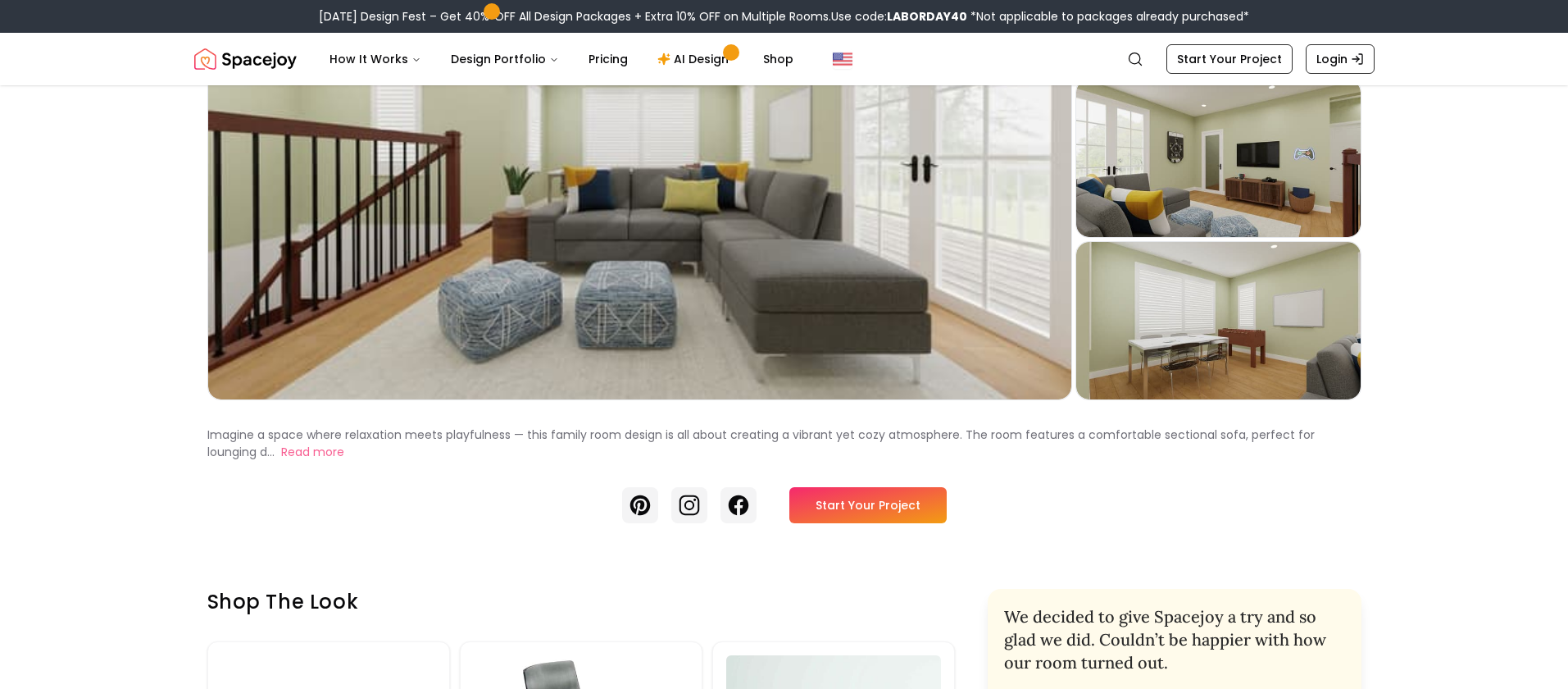
click at [857, 510] on link "Start Your Project" at bounding box center [868, 505] width 157 height 36
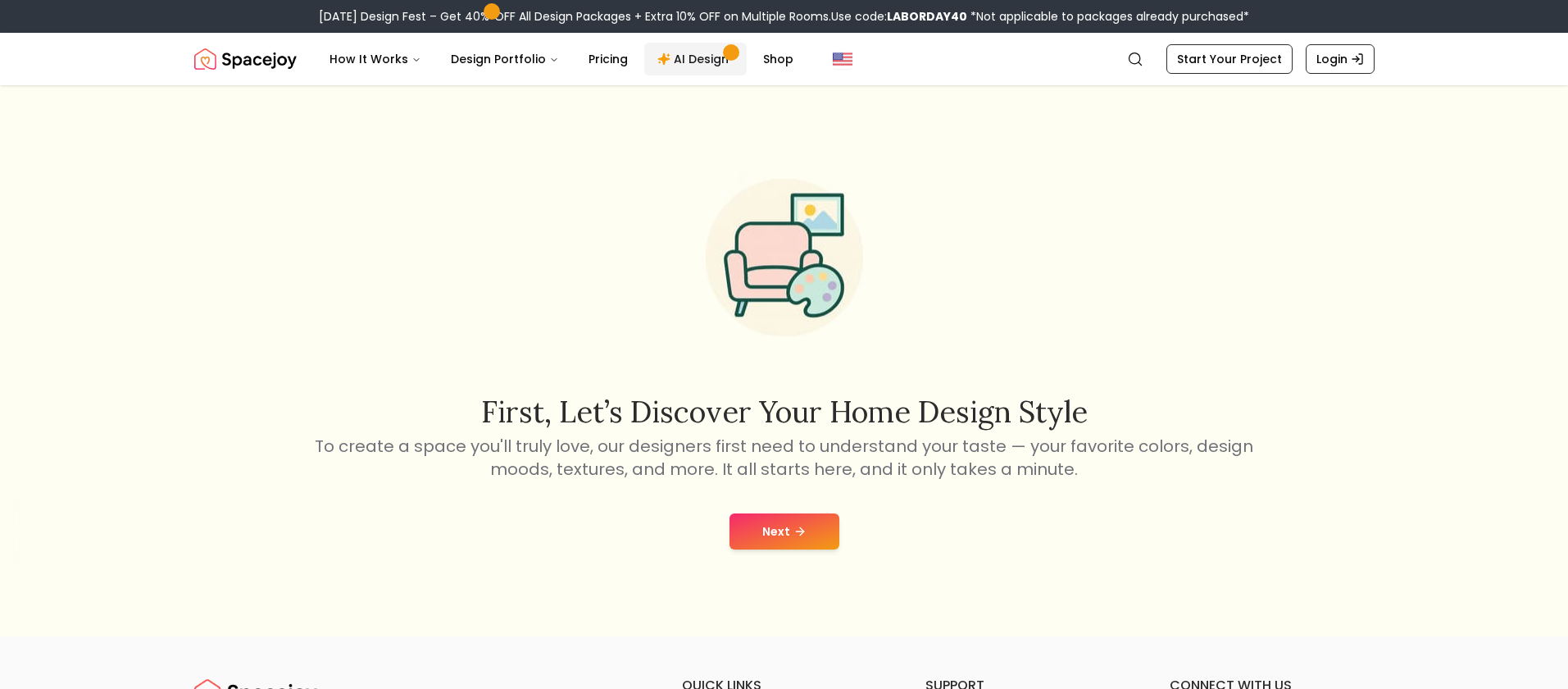
scroll to position [2, 0]
click at [770, 530] on button "Next" at bounding box center [784, 529] width 110 height 36
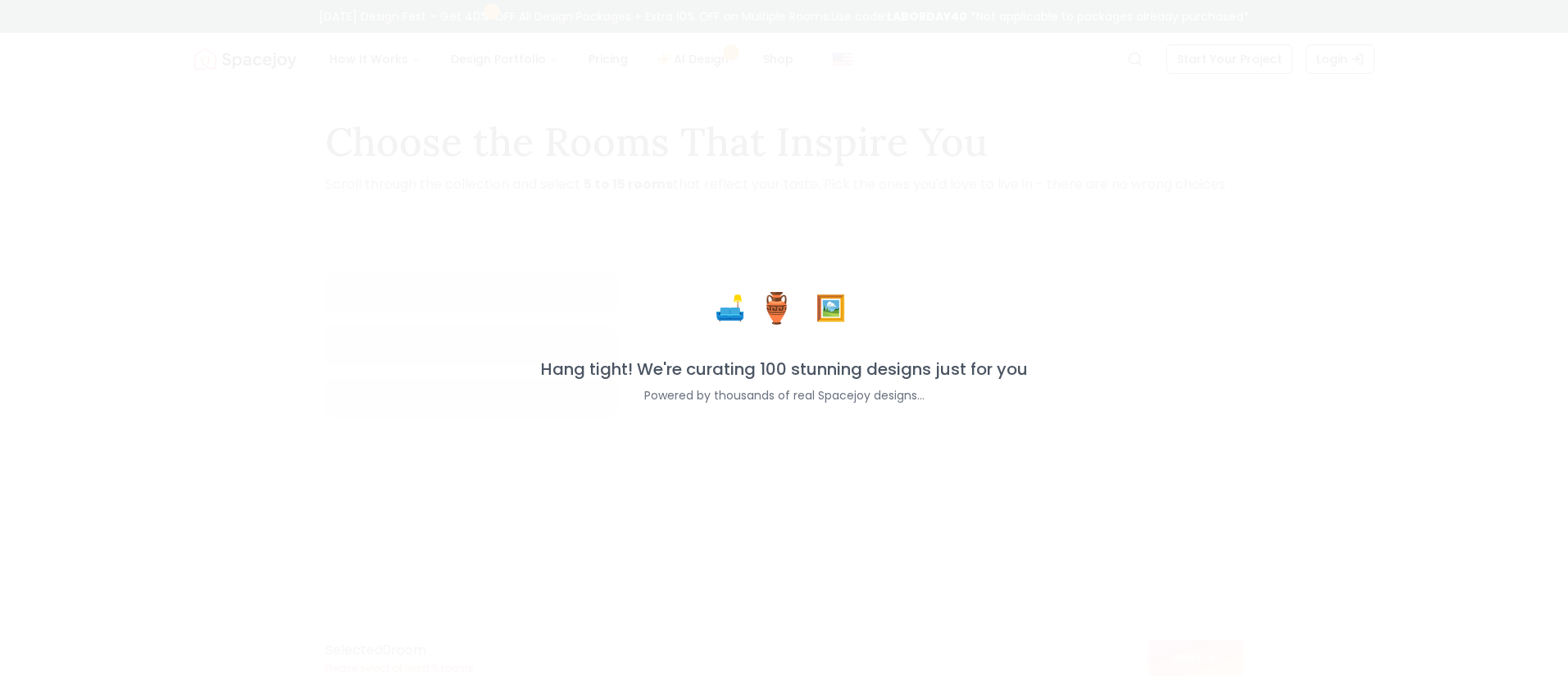
scroll to position [29, 0]
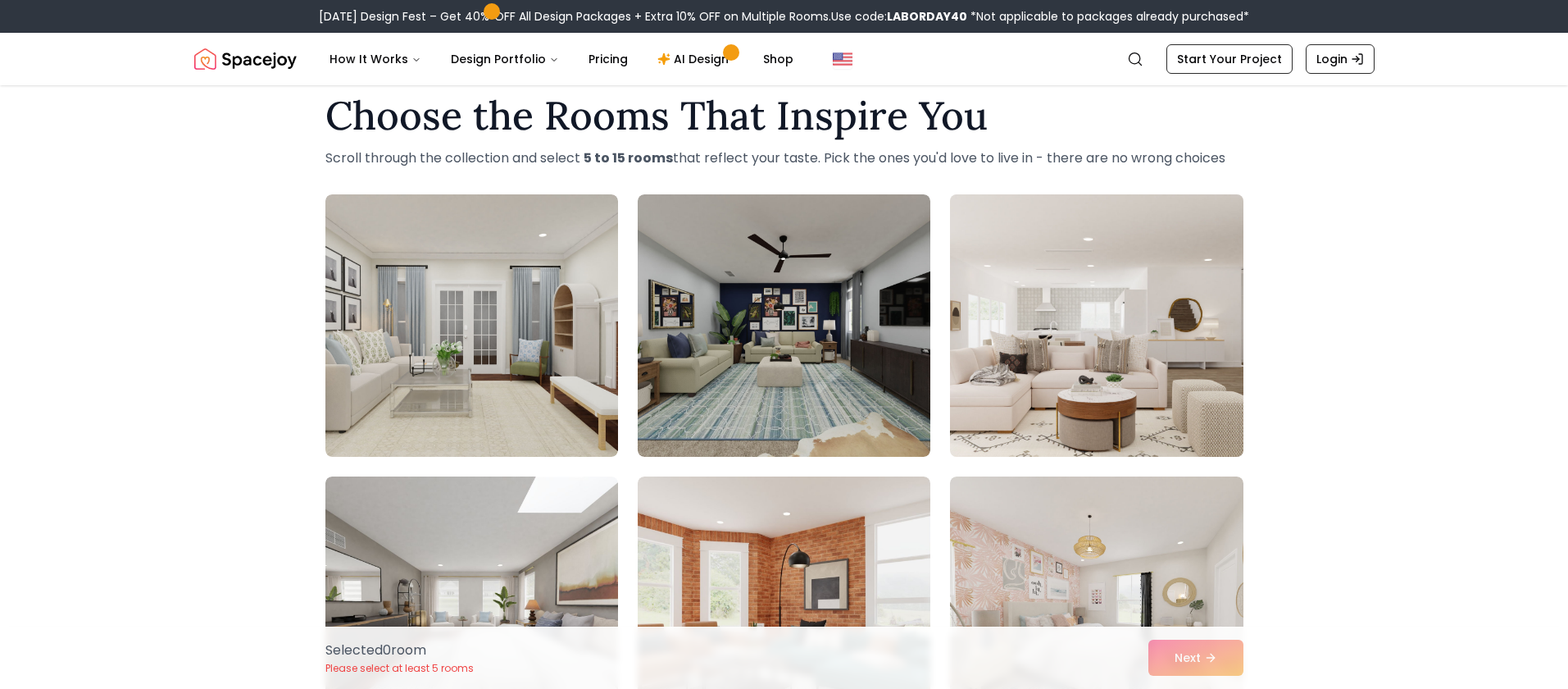
drag, startPoint x: 793, startPoint y: 354, endPoint x: 1138, endPoint y: 372, distance: 345.5
click at [793, 354] on img at bounding box center [784, 326] width 293 height 262
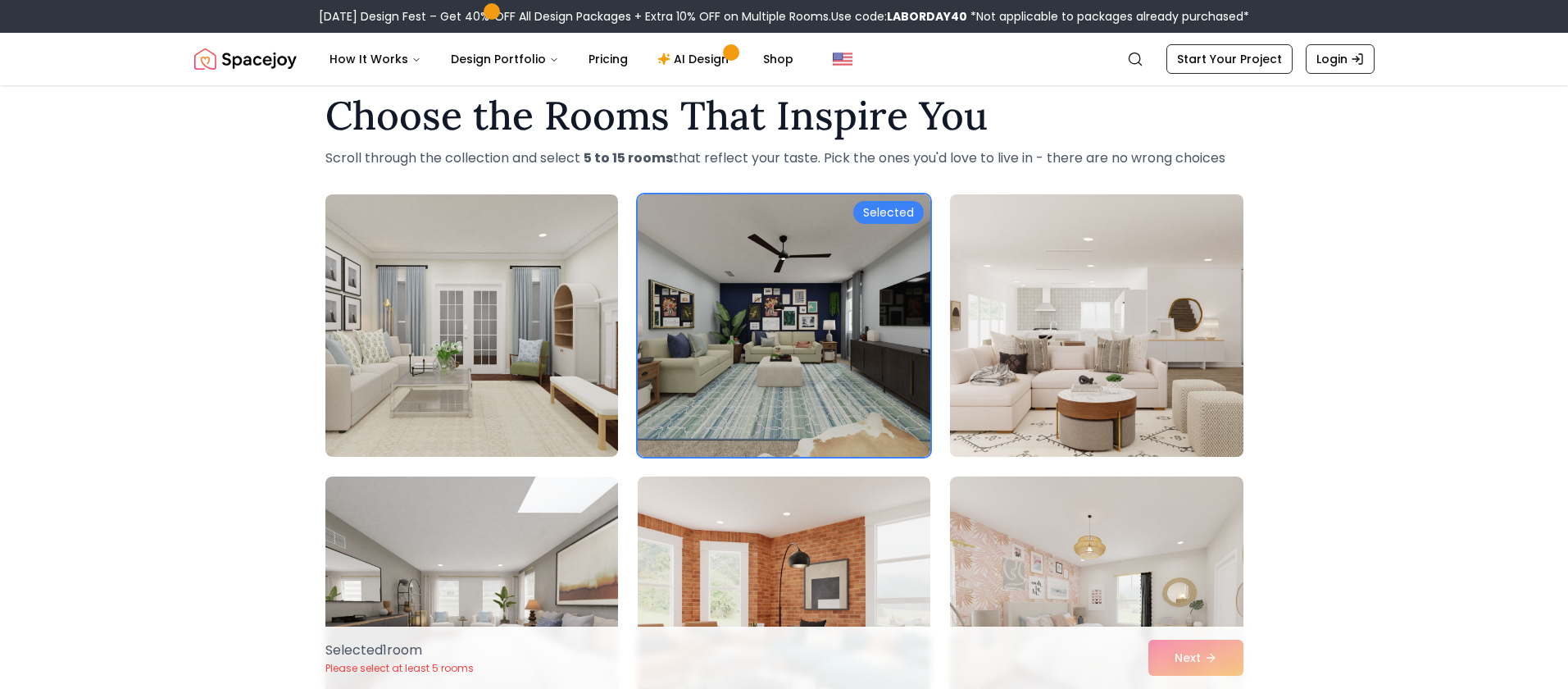
click at [1138, 372] on img at bounding box center [1096, 326] width 308 height 276
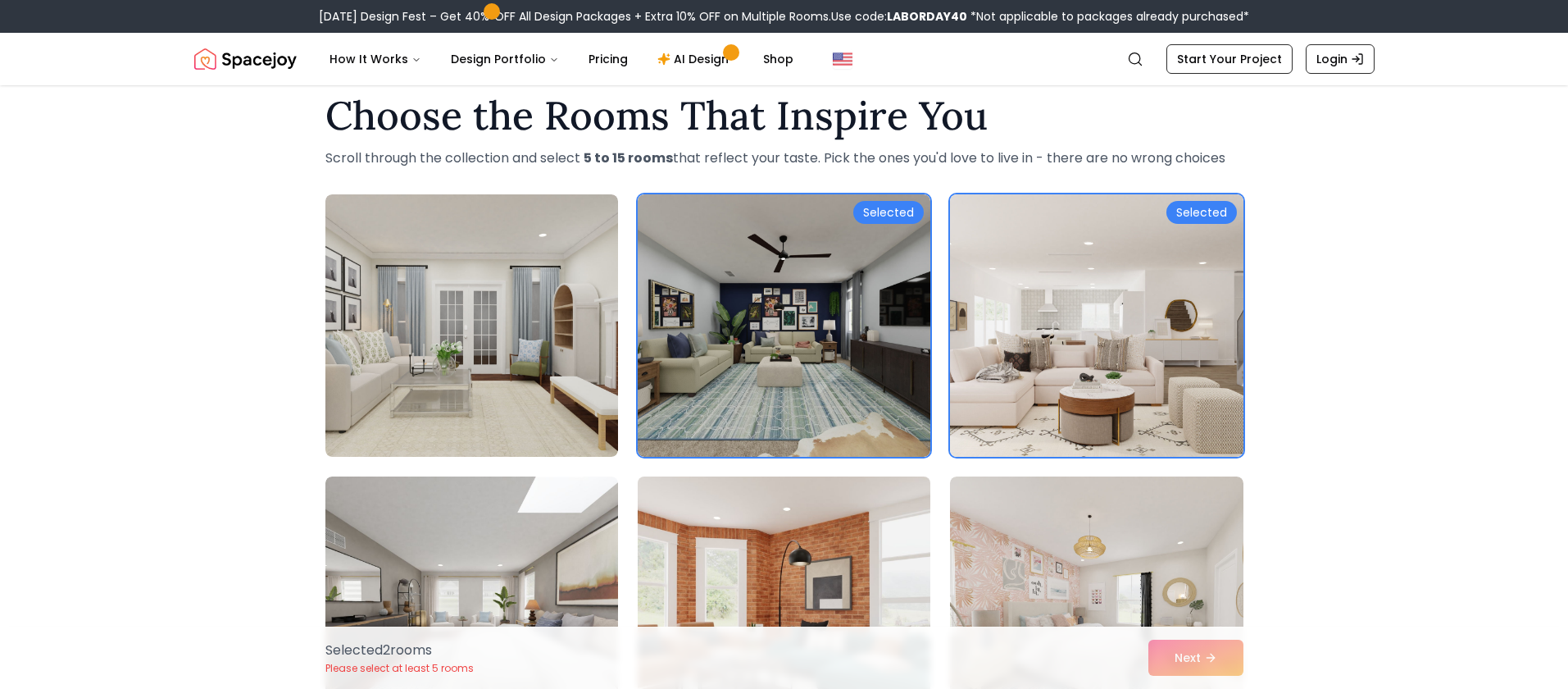
click at [823, 541] on img at bounding box center [784, 608] width 308 height 276
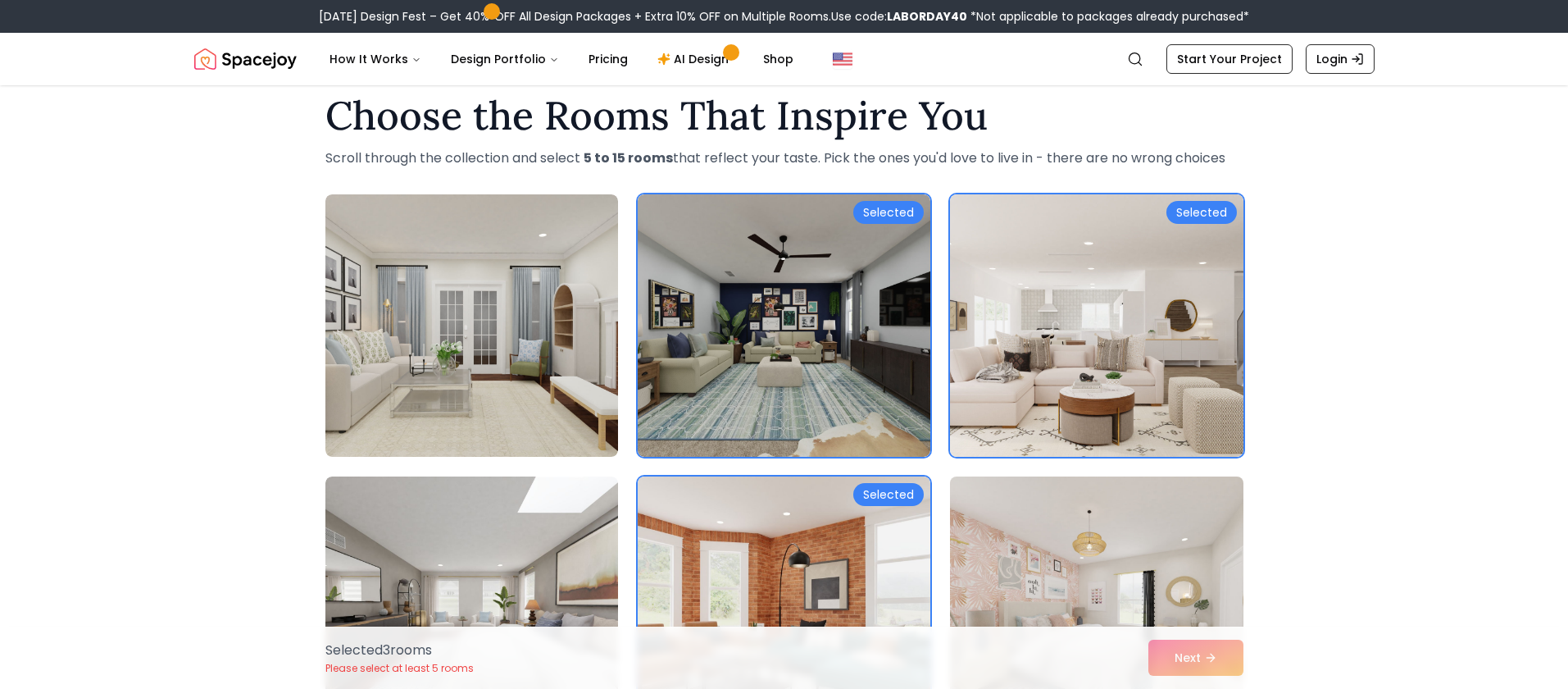
click at [1087, 544] on img at bounding box center [1096, 608] width 308 height 276
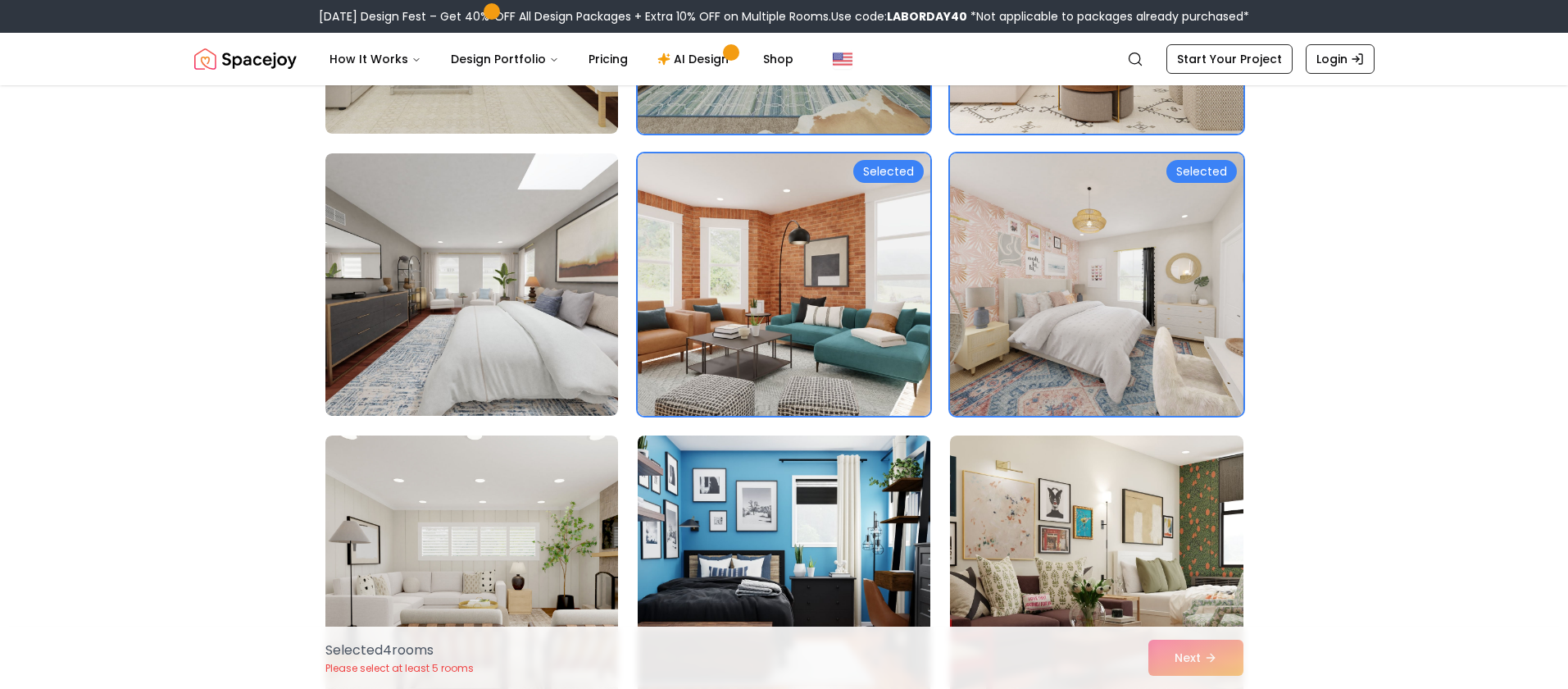
scroll to position [393, 0]
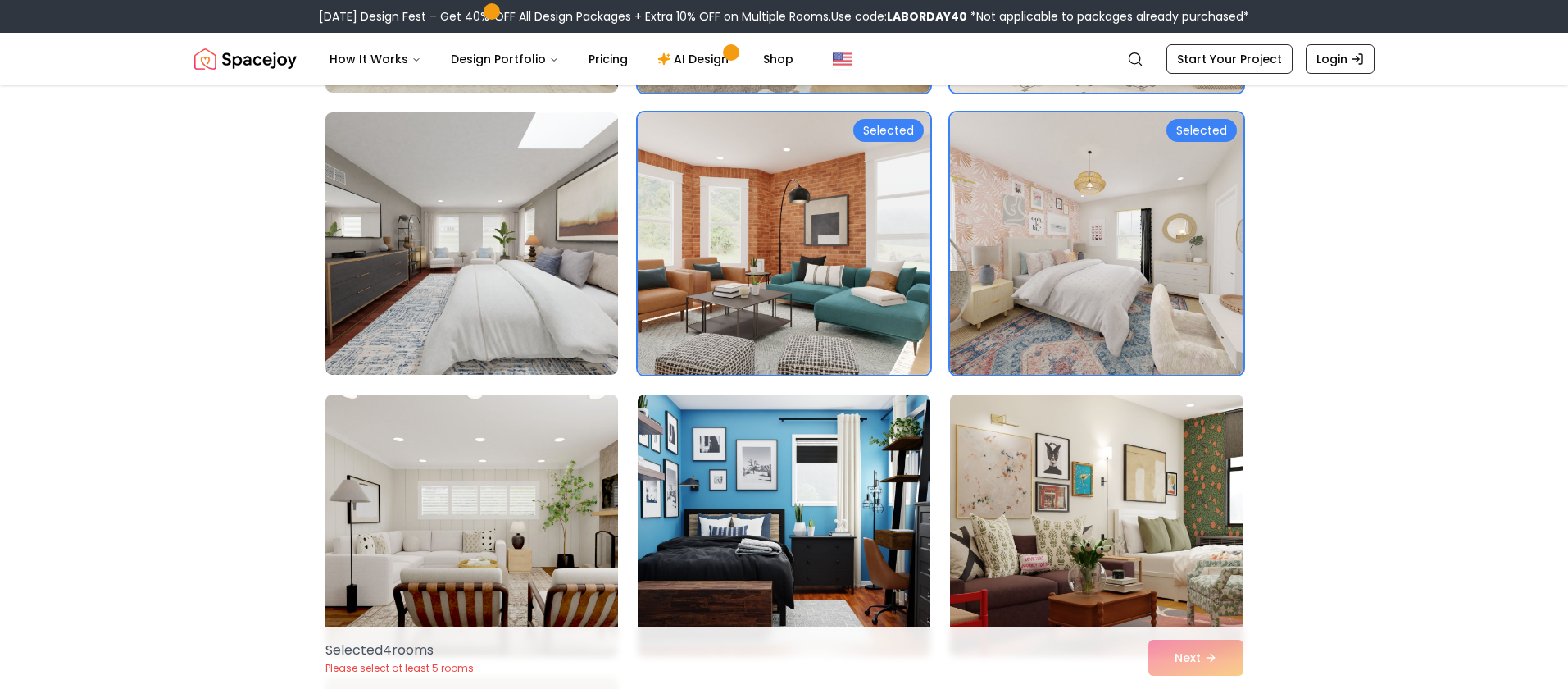
click at [1104, 487] on img at bounding box center [1096, 526] width 308 height 276
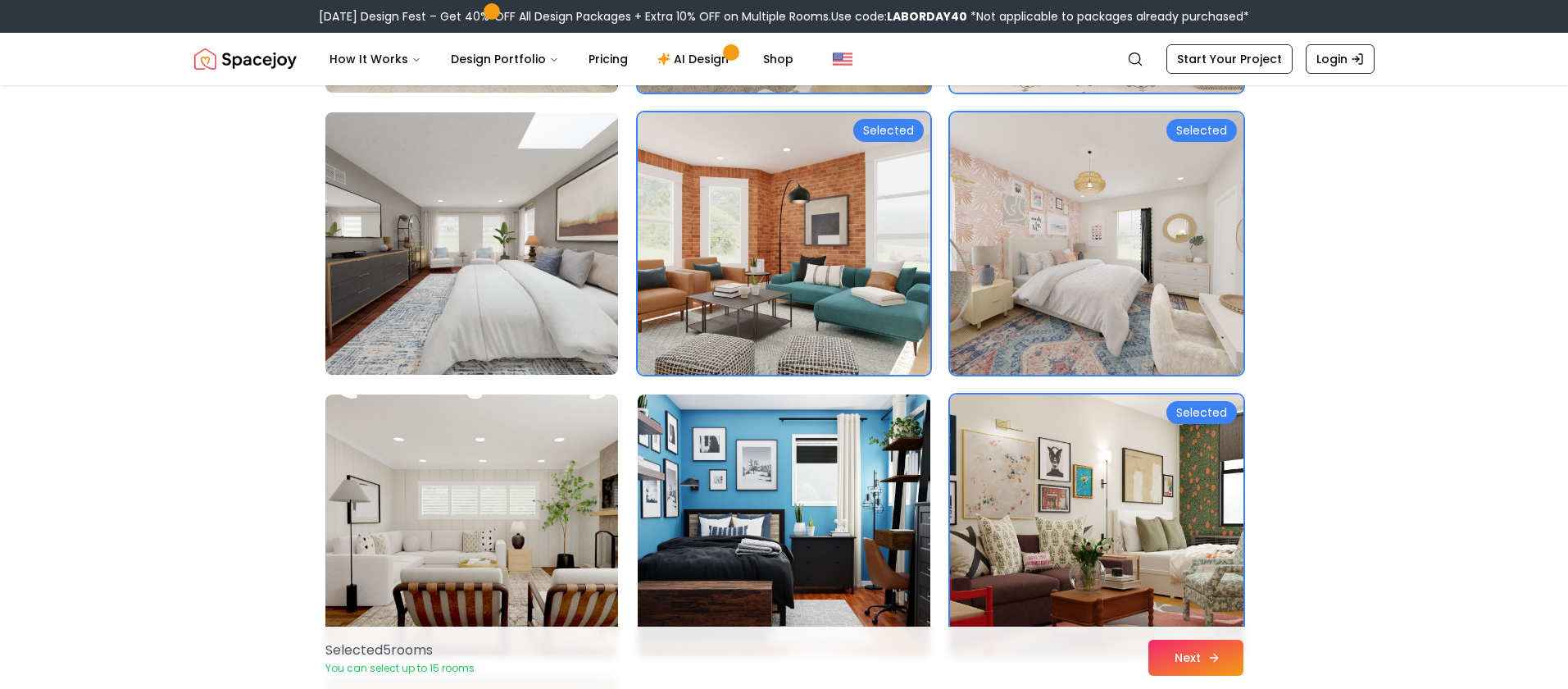
click at [1197, 655] on button "Next" at bounding box center [1196, 658] width 95 height 36
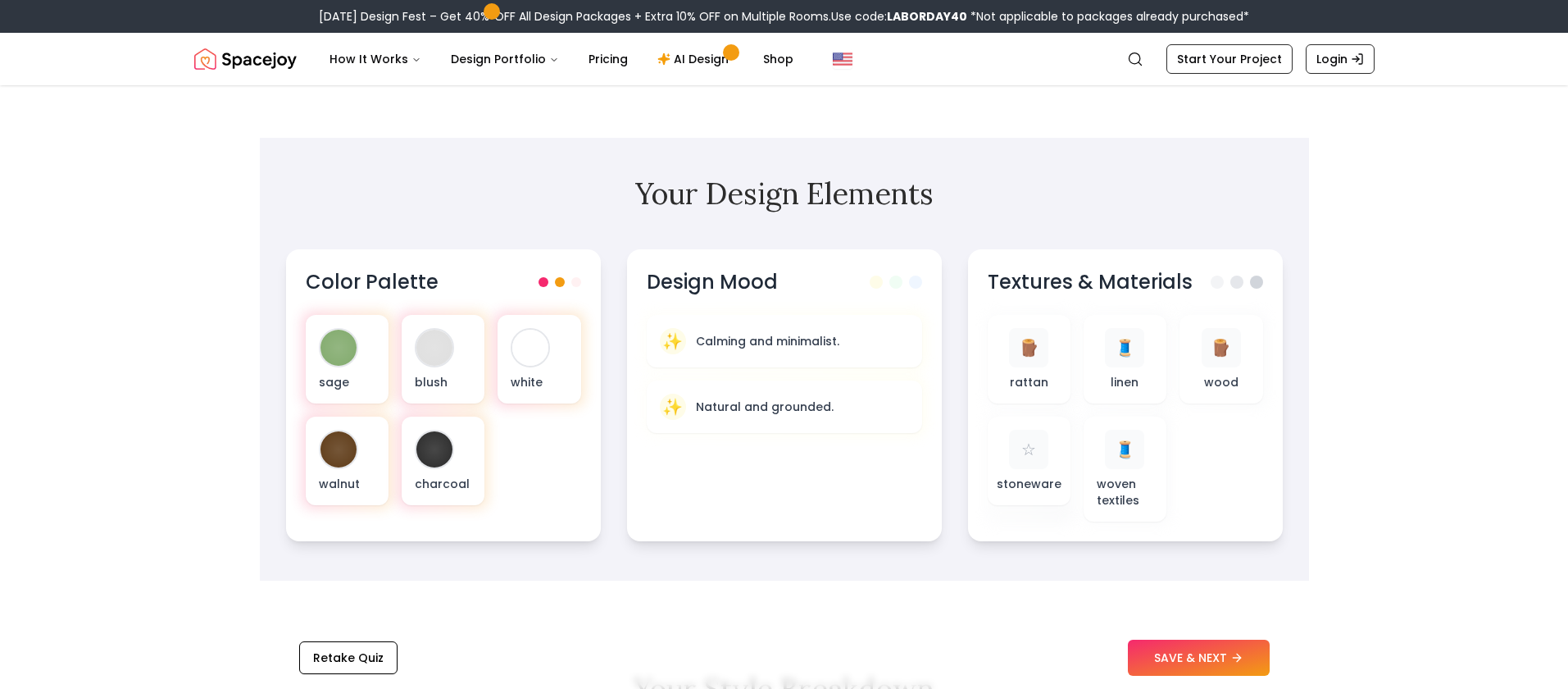
scroll to position [445, 0]
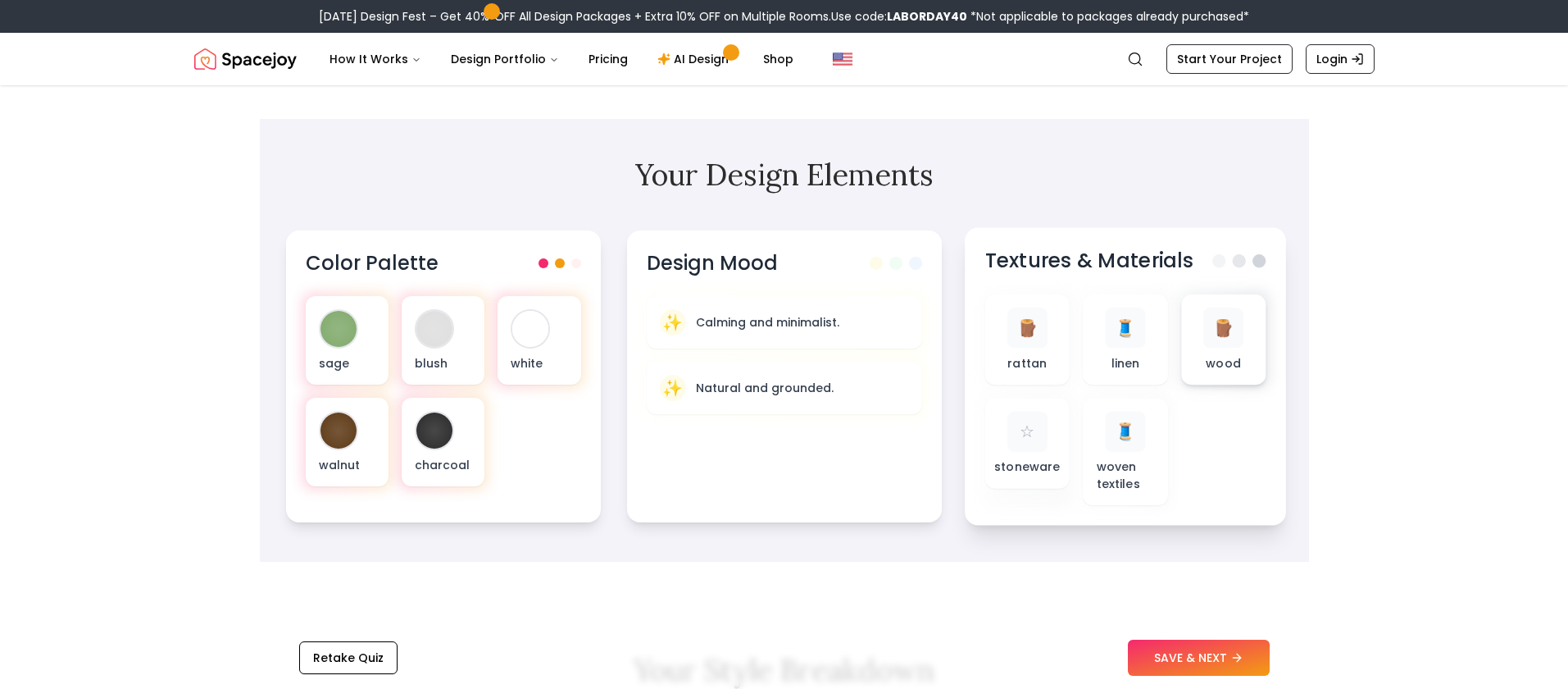
click at [1215, 362] on p "wood" at bounding box center [1223, 363] width 35 height 16
click at [1239, 264] on span at bounding box center [1238, 261] width 13 height 13
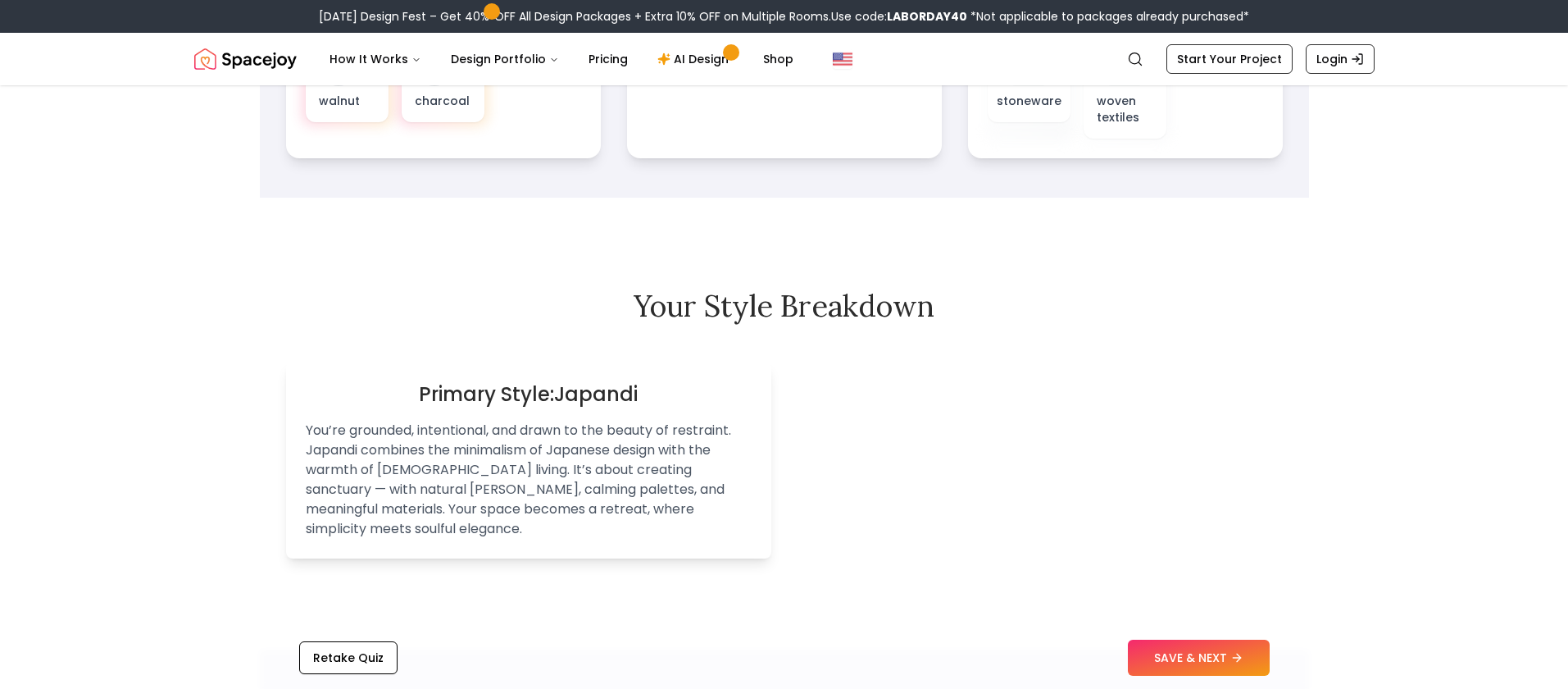
scroll to position [817, 0]
